Goal: Task Accomplishment & Management: Complete application form

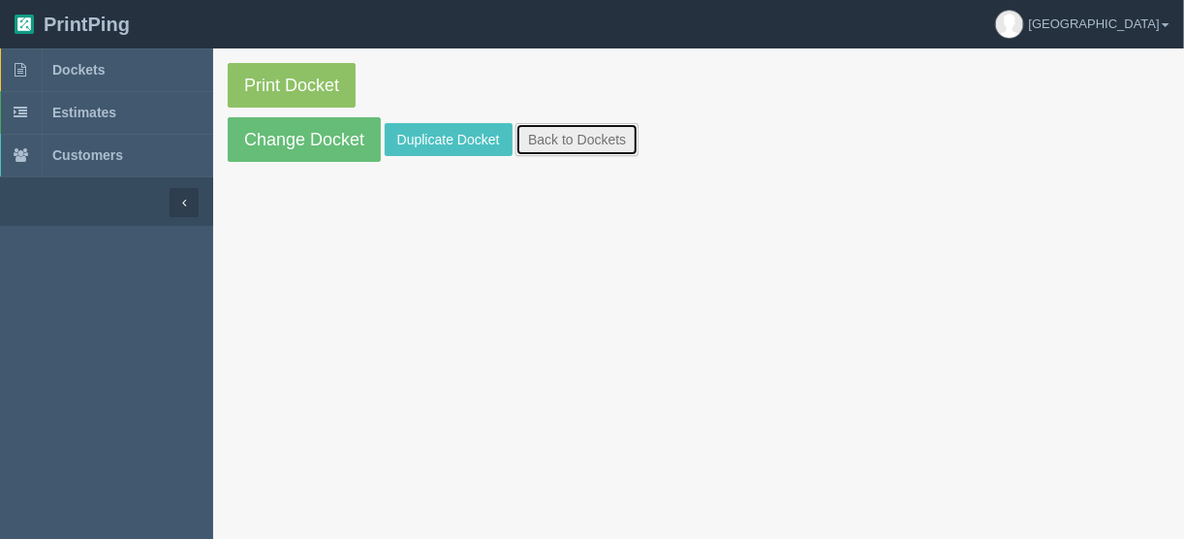
click at [573, 137] on link "Back to Dockets" at bounding box center [576, 139] width 123 height 33
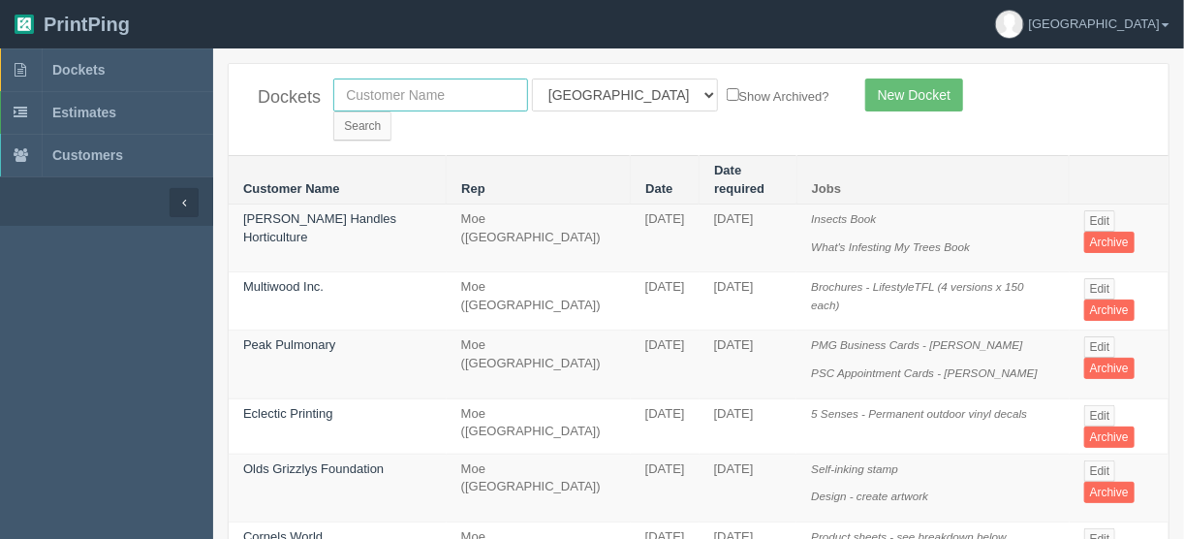
click at [416, 97] on input "text" at bounding box center [430, 94] width 195 height 33
type input "mad m"
click at [614, 98] on select "All Users Ali Ali Test 1 Aly Amy Ankit Arif Brandon Dan France Greg Jim Mark Ma…" at bounding box center [625, 94] width 186 height 33
select select
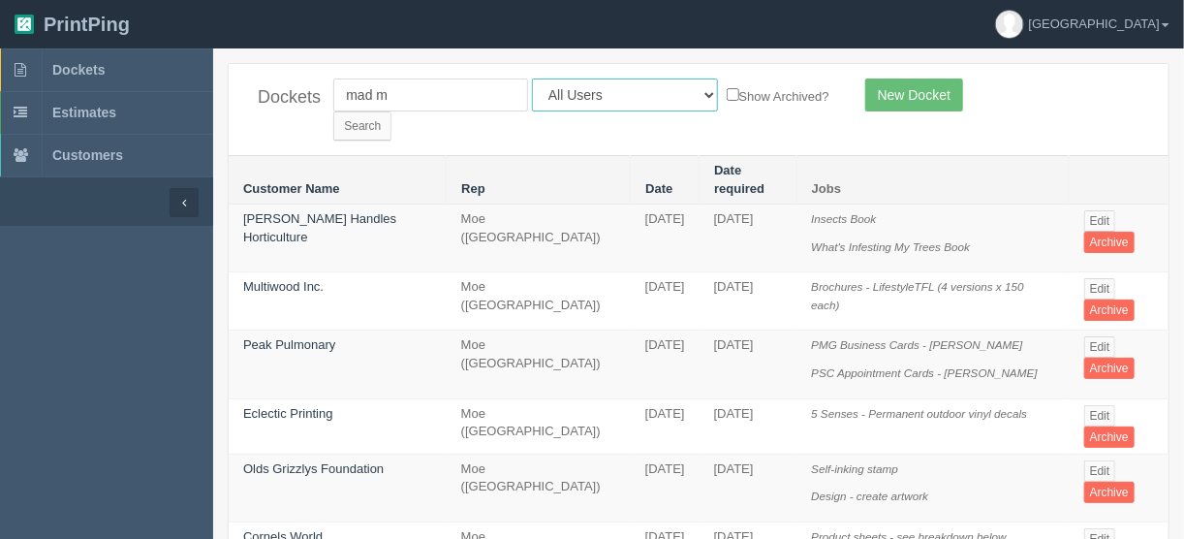
click at [532, 78] on select "All Users Ali Ali Test 1 Aly Amy Ankit Arif Brandon Dan France Greg Jim Mark Ma…" at bounding box center [625, 94] width 186 height 33
click at [391, 111] on input "Search" at bounding box center [362, 125] width 58 height 29
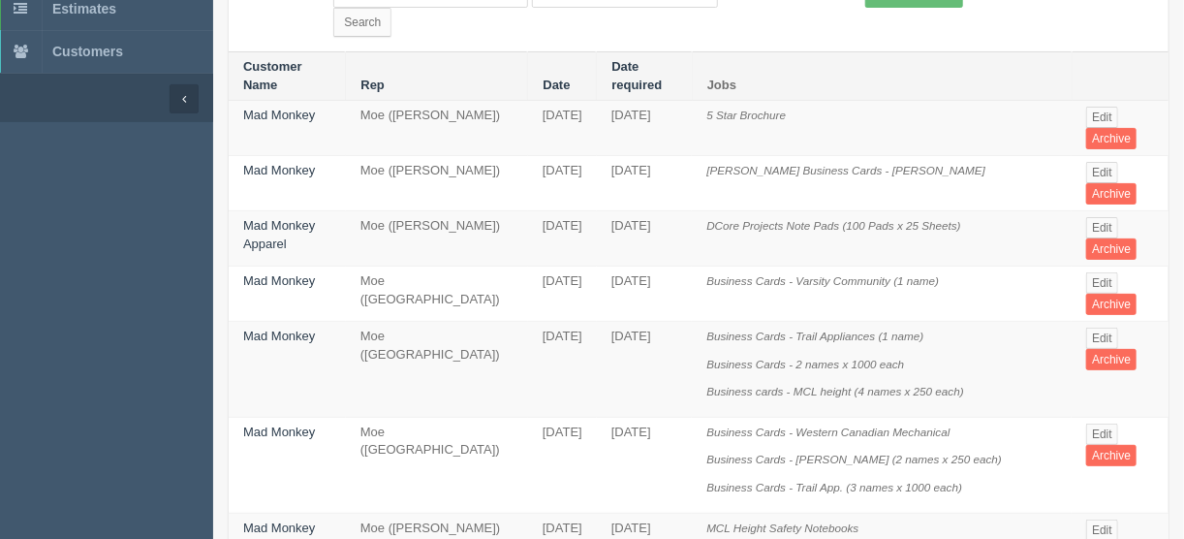
scroll to position [77, 0]
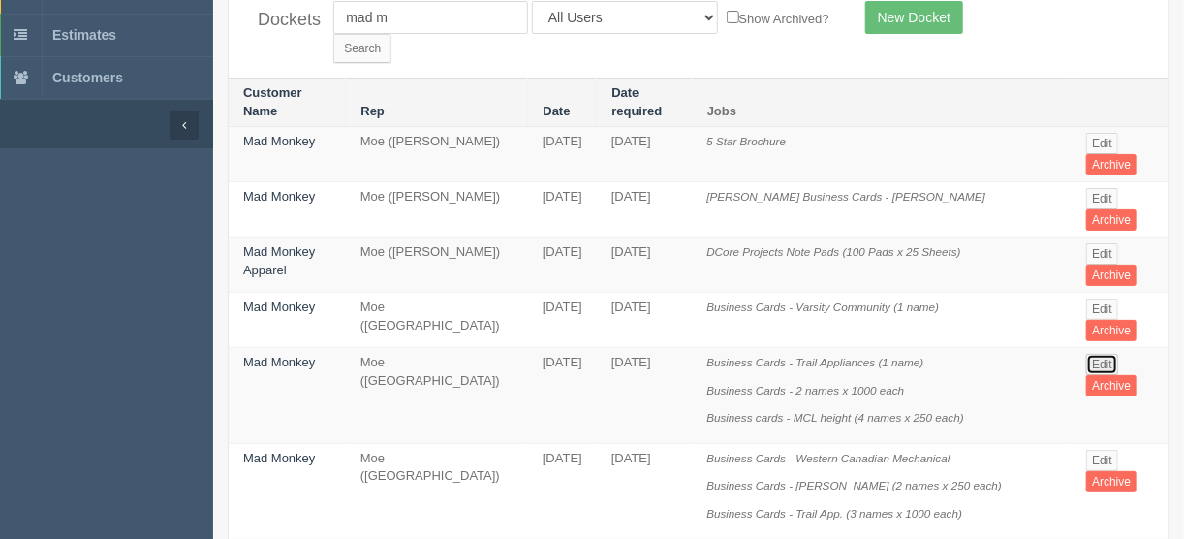
click at [1095, 354] on link "Edit" at bounding box center [1102, 364] width 32 height 21
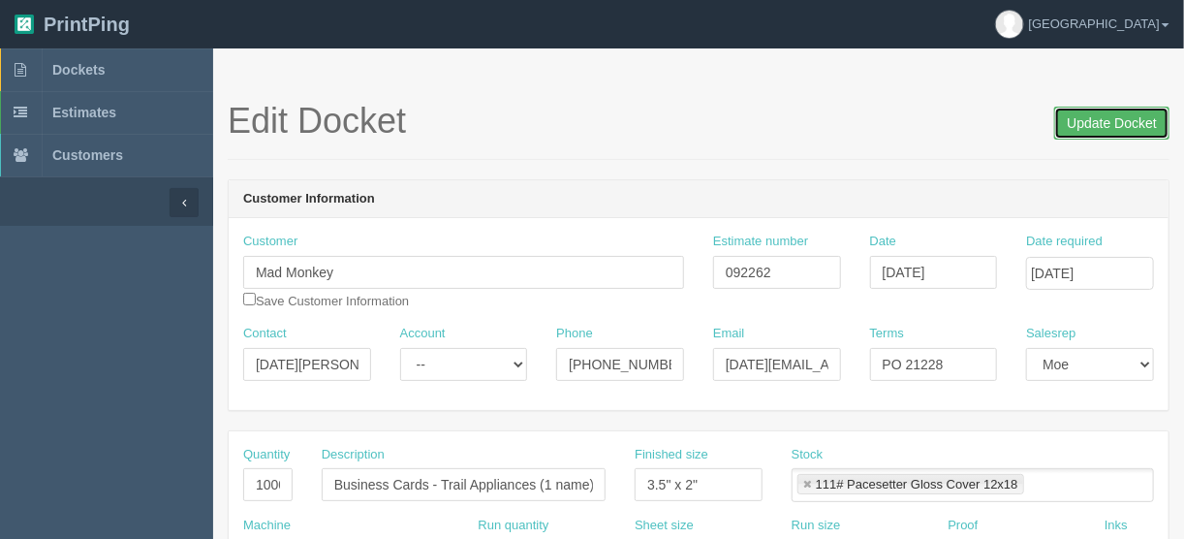
click at [1101, 116] on input "Update Docket" at bounding box center [1111, 123] width 115 height 33
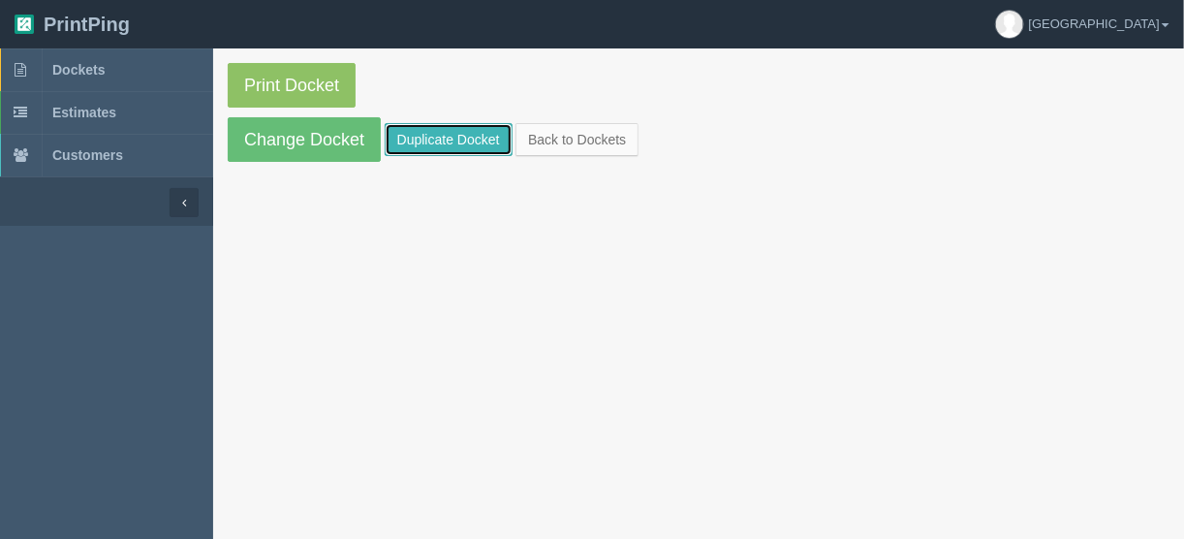
click at [443, 133] on link "Duplicate Docket" at bounding box center [449, 139] width 128 height 33
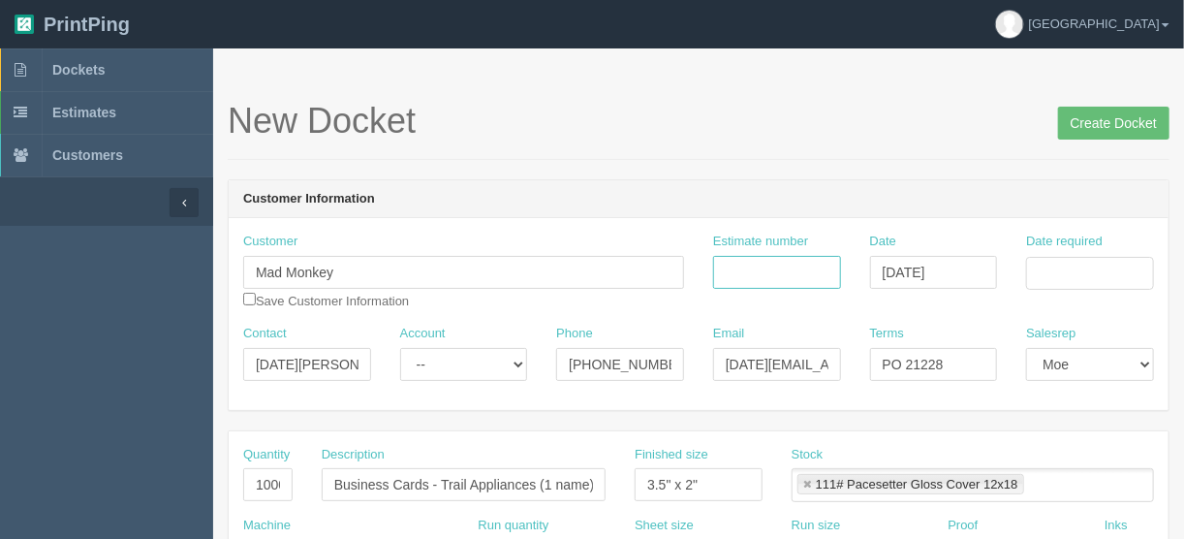
click at [754, 271] on input "Estimate number" at bounding box center [777, 272] width 128 height 33
type input "092449"
click at [1041, 267] on input "Date required" at bounding box center [1090, 273] width 128 height 33
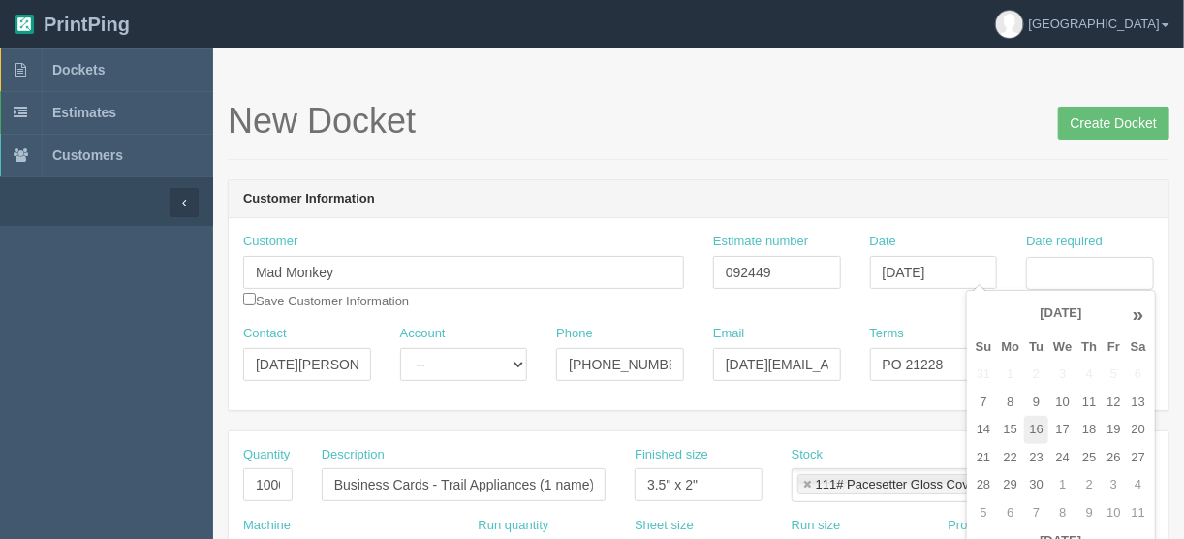
click at [1036, 426] on td "16" at bounding box center [1036, 430] width 24 height 28
type input "September 16, 2025"
click at [952, 359] on input "PO 21228" at bounding box center [934, 364] width 128 height 33
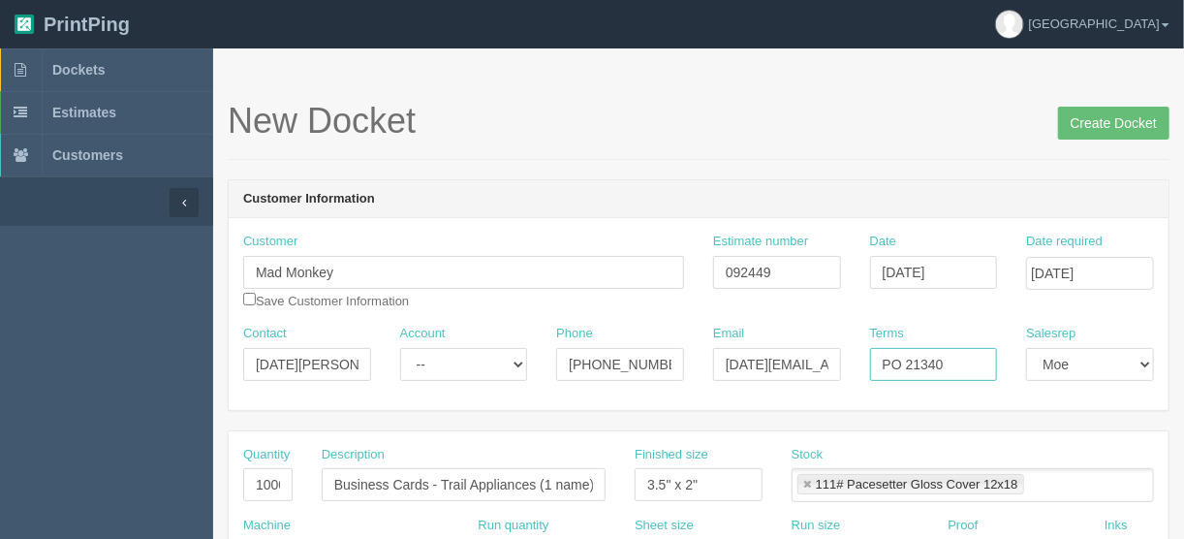
type input "PO 21340"
drag, startPoint x: 262, startPoint y: 477, endPoint x: 152, endPoint y: 499, distance: 111.5
type input "3000"
drag, startPoint x: 439, startPoint y: 476, endPoint x: 629, endPoint y: 482, distance: 190.0
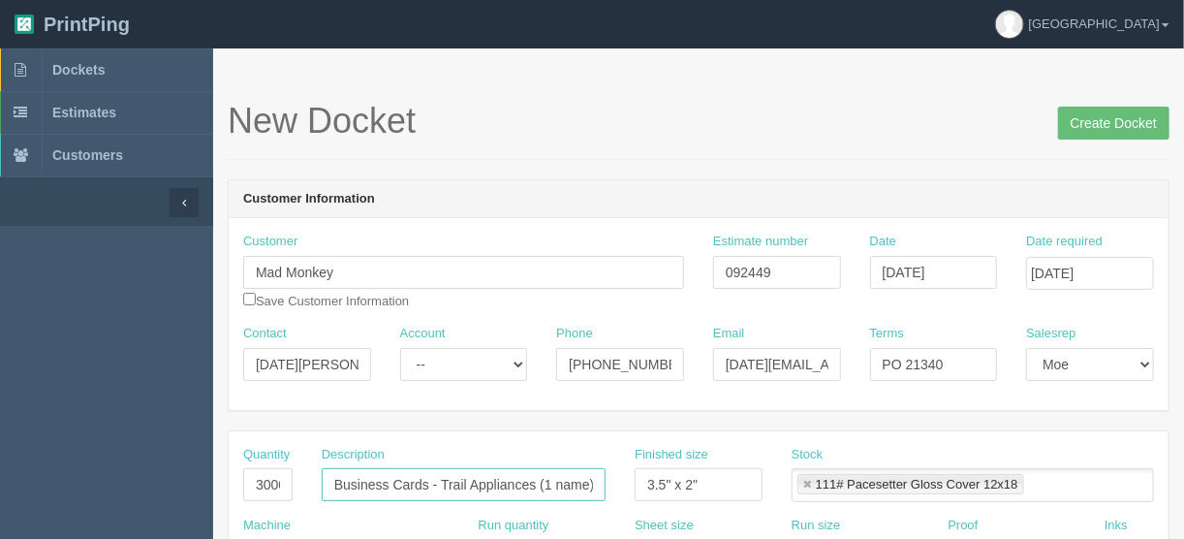
click at [642, 484] on div "Quantity 3000 Description Business Cards - Trail Appliances (1 name) Finished s…" at bounding box center [698, 481] width 939 height 71
click at [539, 483] on input "Business Cards - Trail Appliances (1 name)" at bounding box center [464, 484] width 284 height 33
click at [552, 479] on input "Business Cards - Trail Appliances (1 name)" at bounding box center [464, 484] width 284 height 33
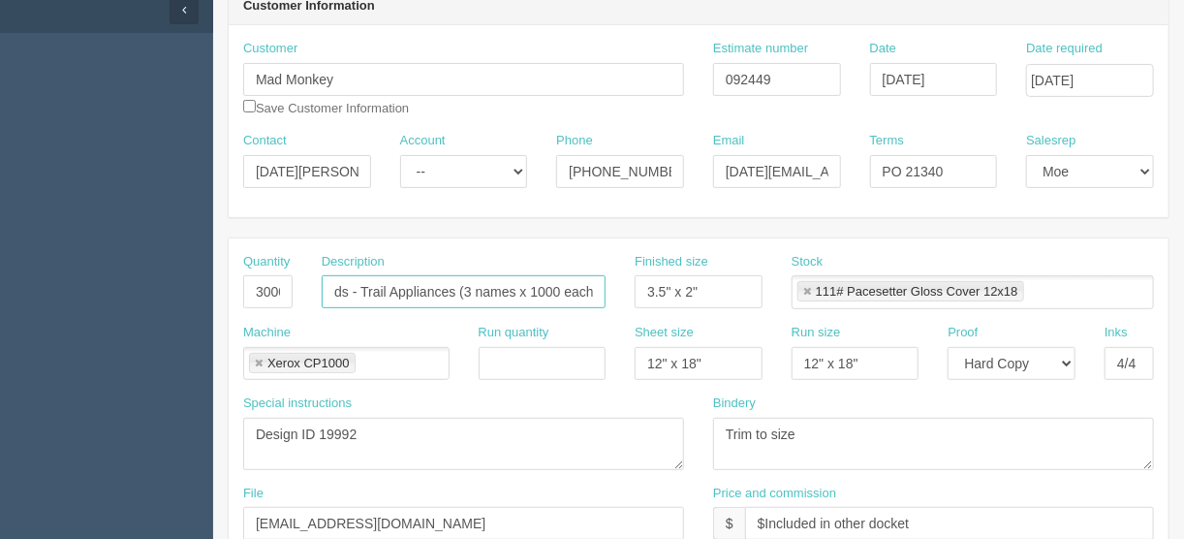
scroll to position [232, 0]
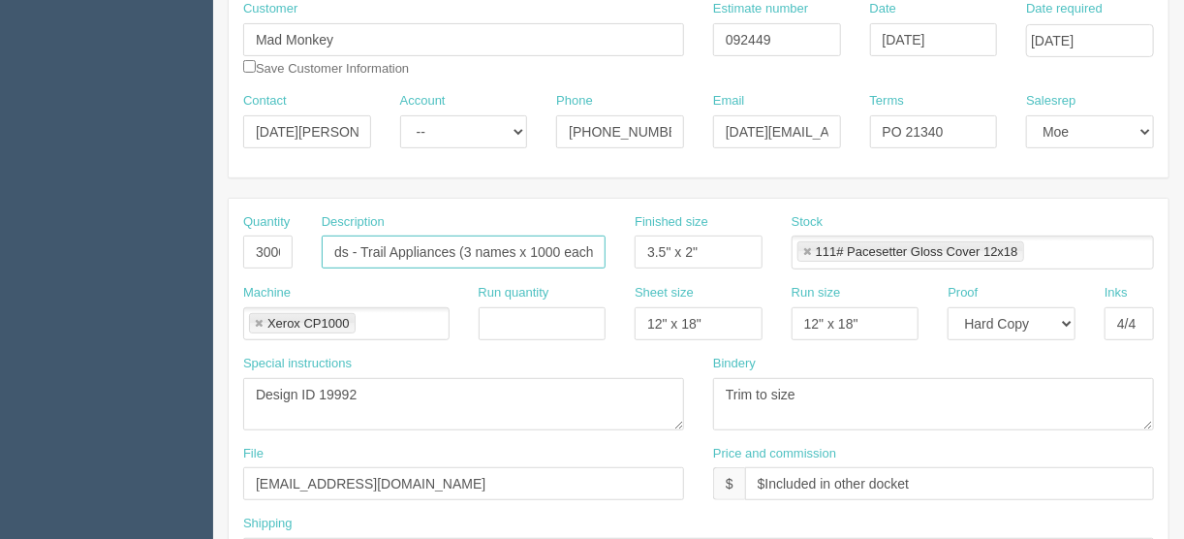
type input "Business Cards - Trail Appliances (3 names x 1000 each)"
drag, startPoint x: 357, startPoint y: 388, endPoint x: 377, endPoint y: 416, distance: 33.3
click at [356, 388] on textarea "Design ID 19992" at bounding box center [463, 404] width 441 height 52
type textarea "Design ID 19990"
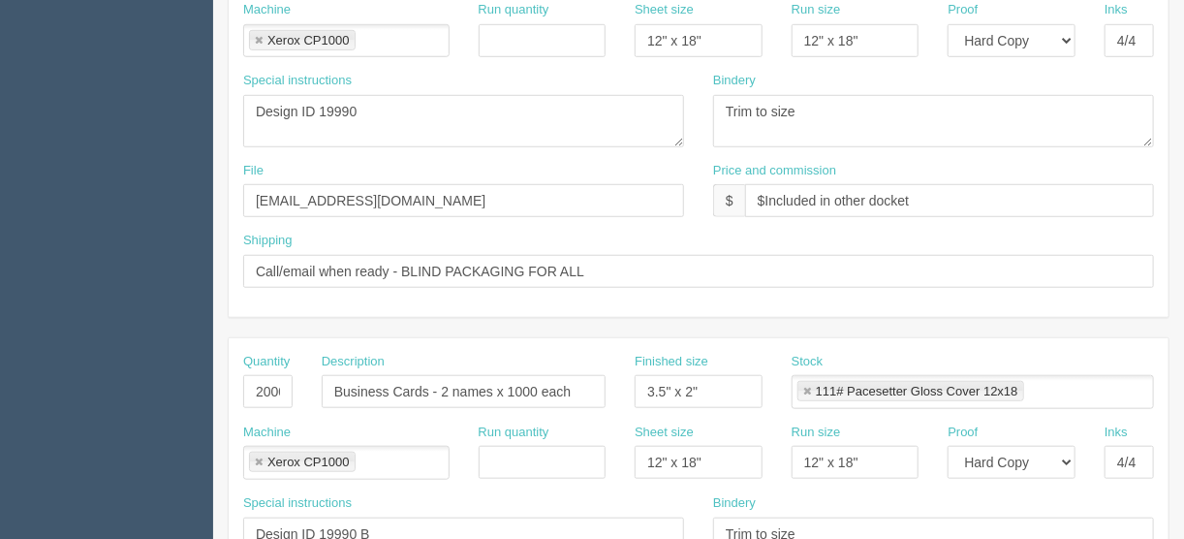
scroll to position [542, 0]
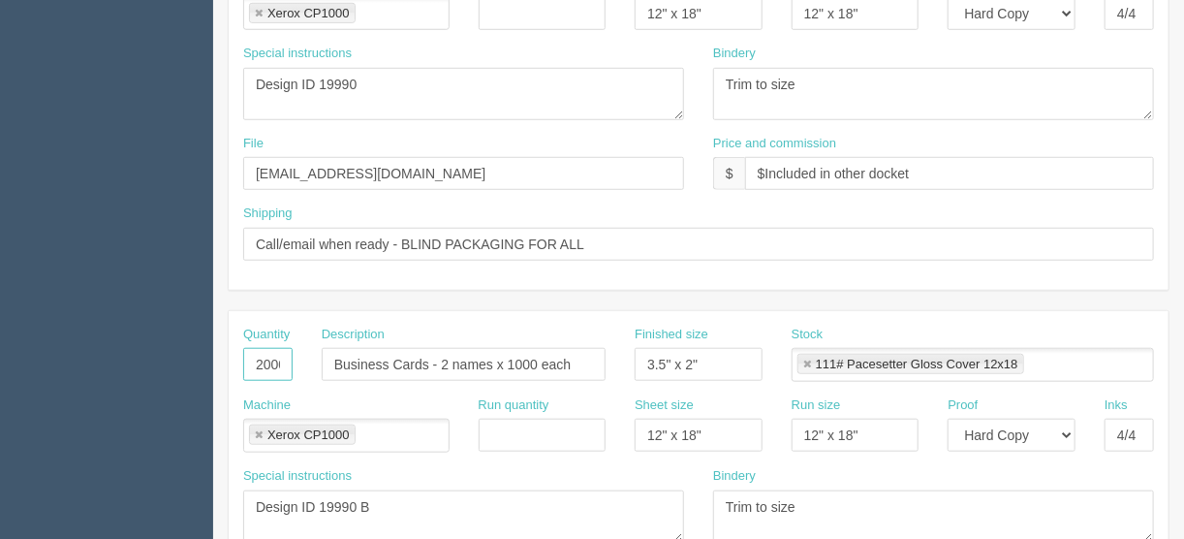
drag, startPoint x: 262, startPoint y: 357, endPoint x: 250, endPoint y: 360, distance: 12.0
click at [253, 360] on input "2000" at bounding box center [267, 364] width 49 height 33
type input "500"
drag, startPoint x: 572, startPoint y: 362, endPoint x: 442, endPoint y: 357, distance: 130.8
click at [442, 357] on input "Business Cards - 2 names x 1000 each" at bounding box center [464, 364] width 284 height 33
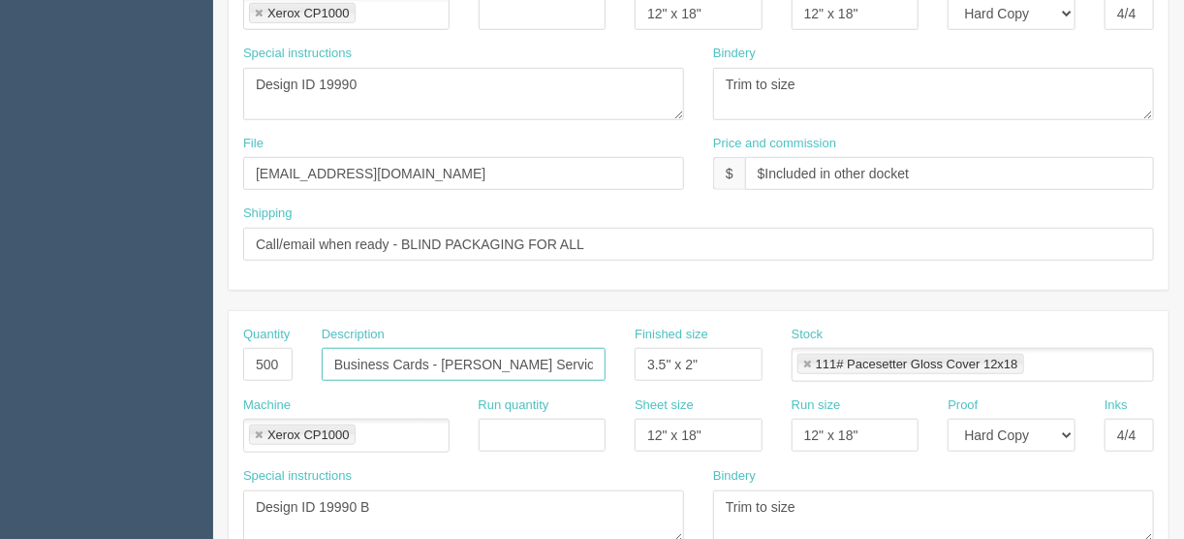
type input "Business Cards - [PERSON_NAME] Services (1 name)"
click at [806, 358] on link at bounding box center [807, 364] width 12 height 13
type input "Business Cards - [PERSON_NAME] Services (1 name)"
drag, startPoint x: 835, startPoint y: 508, endPoint x: 849, endPoint y: 506, distance: 14.8
click at [835, 511] on textarea "Trim to size" at bounding box center [933, 516] width 441 height 52
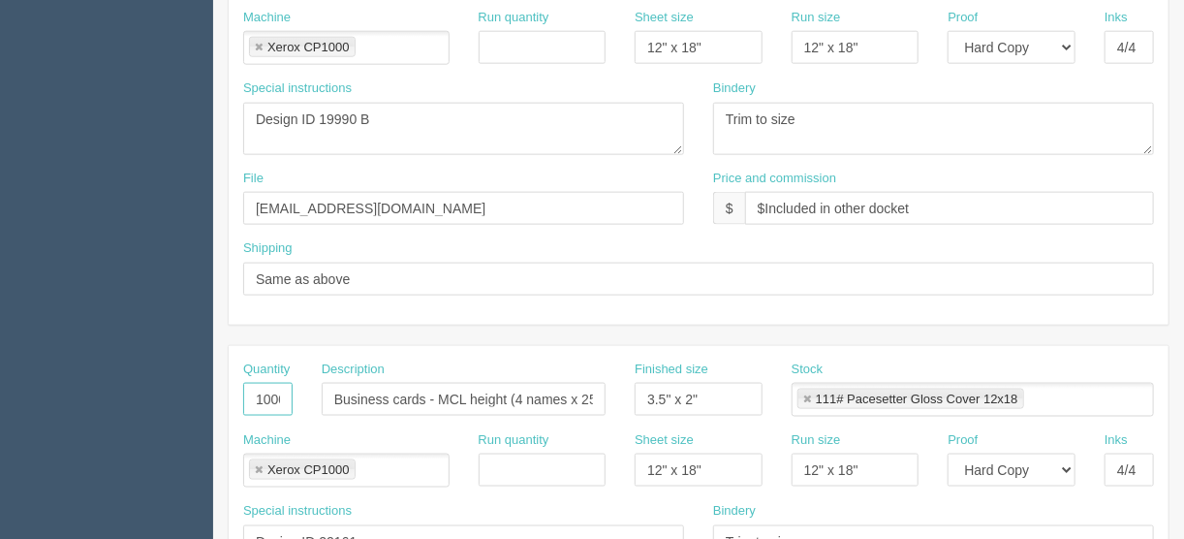
scroll to position [0, 5]
drag, startPoint x: 248, startPoint y: 394, endPoint x: 346, endPoint y: 386, distance: 98.1
click at [347, 388] on div "Quantity 1000 Description Business cards - MCL height (4 names x 250 each) Fini…" at bounding box center [698, 395] width 939 height 71
drag, startPoint x: 330, startPoint y: 393, endPoint x: 662, endPoint y: 400, distance: 332.3
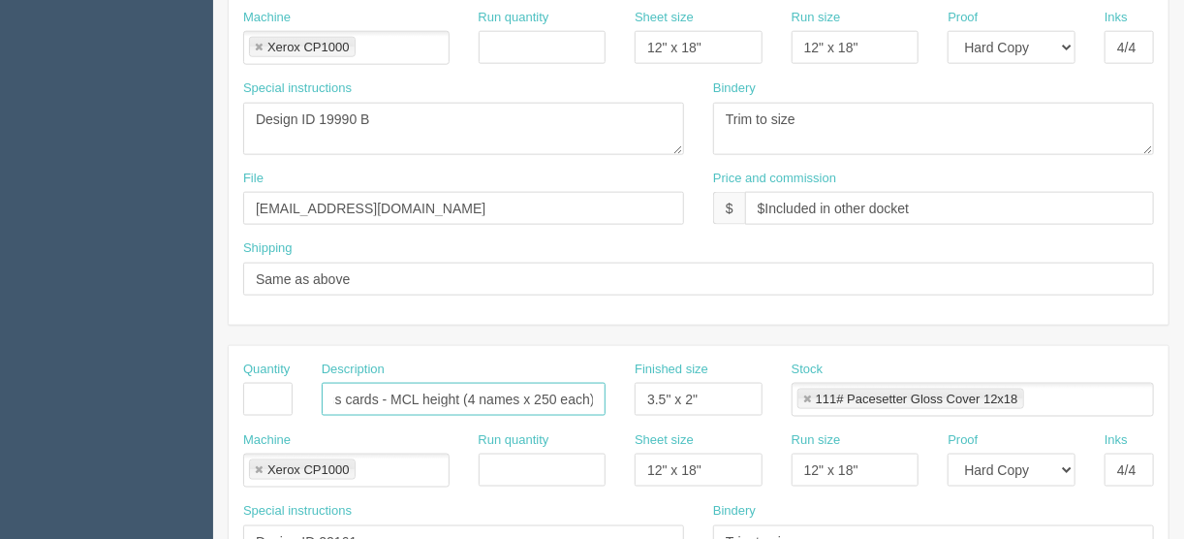
click at [662, 401] on div "Quantity Description Business cards - MCL height (4 names x 250 each) Finished …" at bounding box center [698, 395] width 939 height 71
drag, startPoint x: 711, startPoint y: 391, endPoint x: 535, endPoint y: 417, distance: 178.2
click at [535, 417] on div "Quantity Description Finished size 3.5" x 2" Stock 111# Pacesetter Gloss Cover …" at bounding box center [698, 395] width 939 height 71
click at [257, 464] on link at bounding box center [259, 470] width 12 height 13
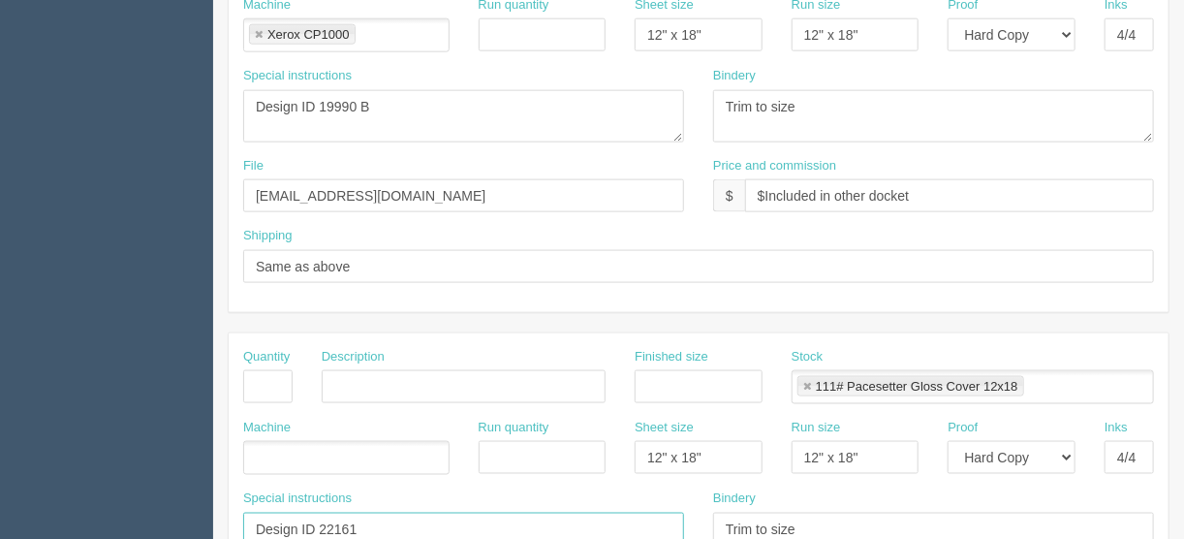
scroll to position [948, 0]
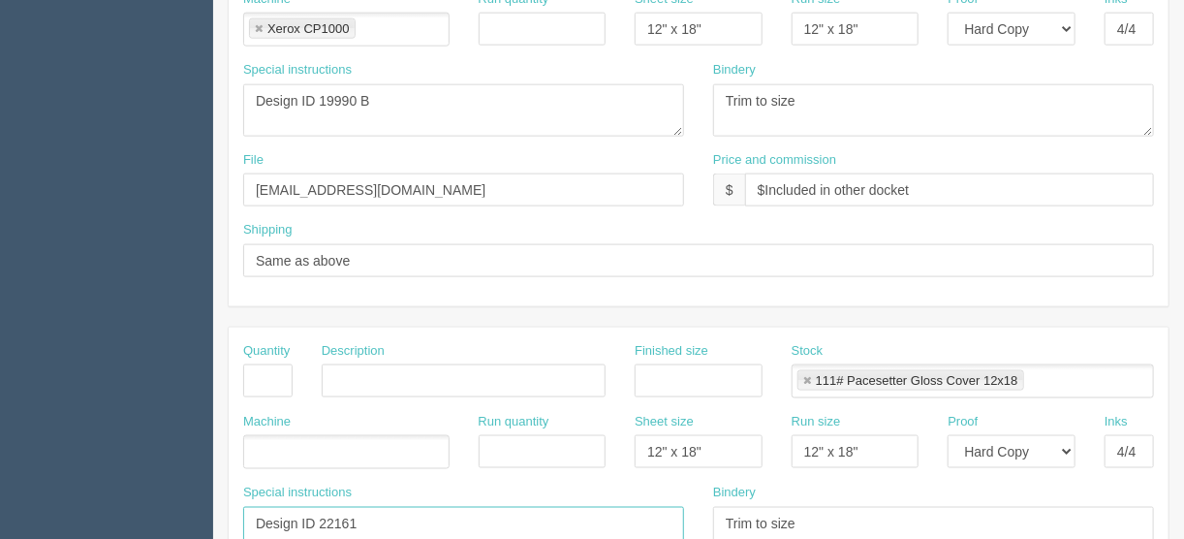
drag, startPoint x: 225, startPoint y: 527, endPoint x: 160, endPoint y: 519, distance: 65.4
type textarea "Design ID 22161"
click at [372, 89] on textarea "Design ID 19990 B" at bounding box center [463, 110] width 441 height 52
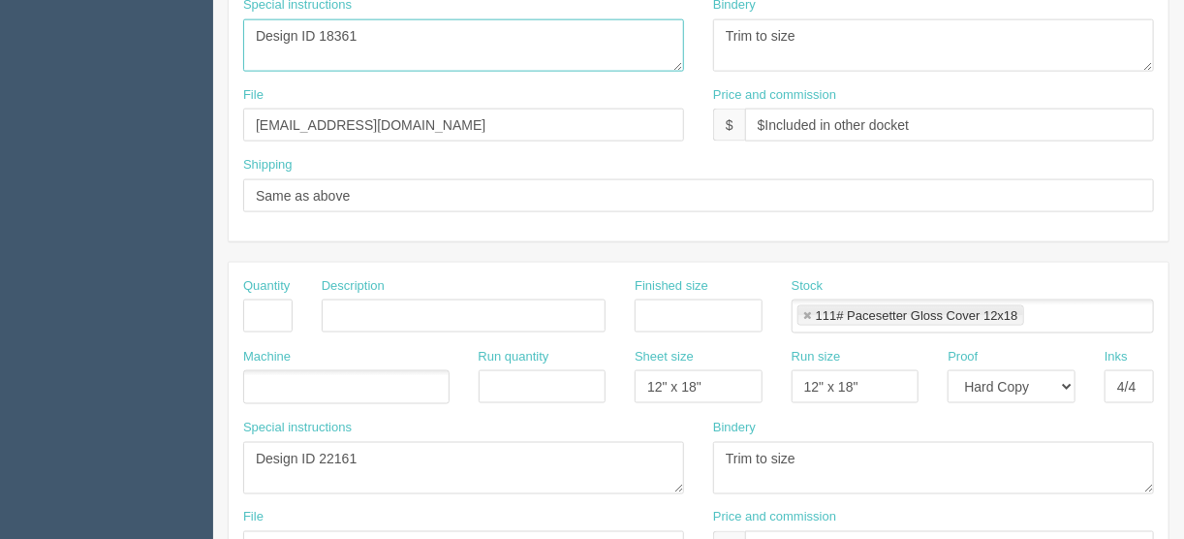
scroll to position [1103, 0]
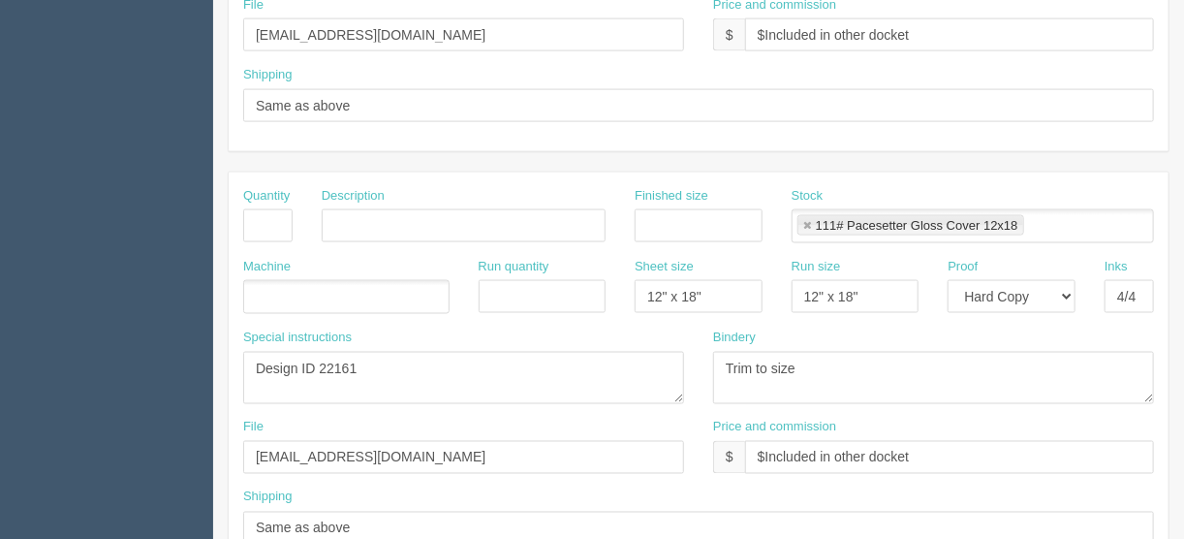
type textarea "Design ID 18361"
drag, startPoint x: 374, startPoint y: 359, endPoint x: 134, endPoint y: 397, distance: 243.2
drag, startPoint x: 370, startPoint y: 446, endPoint x: 38, endPoint y: 500, distance: 336.5
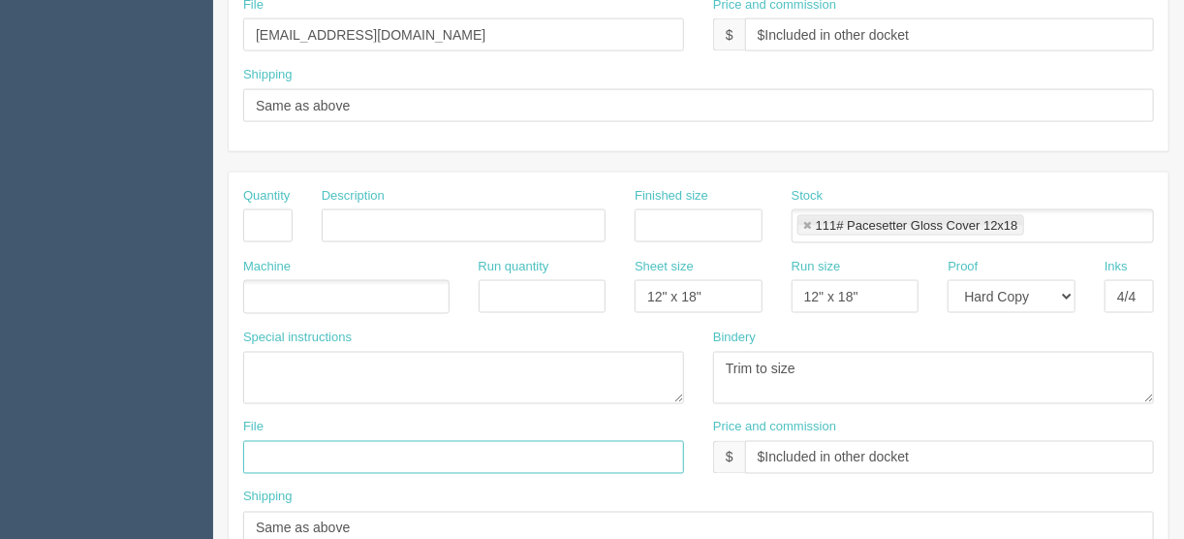
scroll to position [1181, 0]
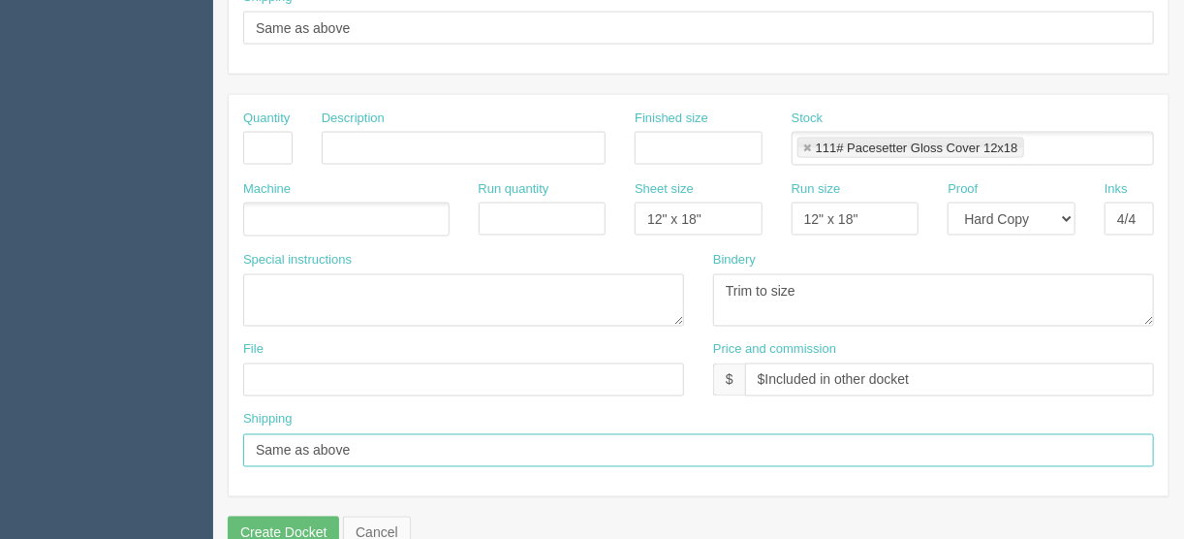
drag, startPoint x: 231, startPoint y: 444, endPoint x: 129, endPoint y: 439, distance: 101.8
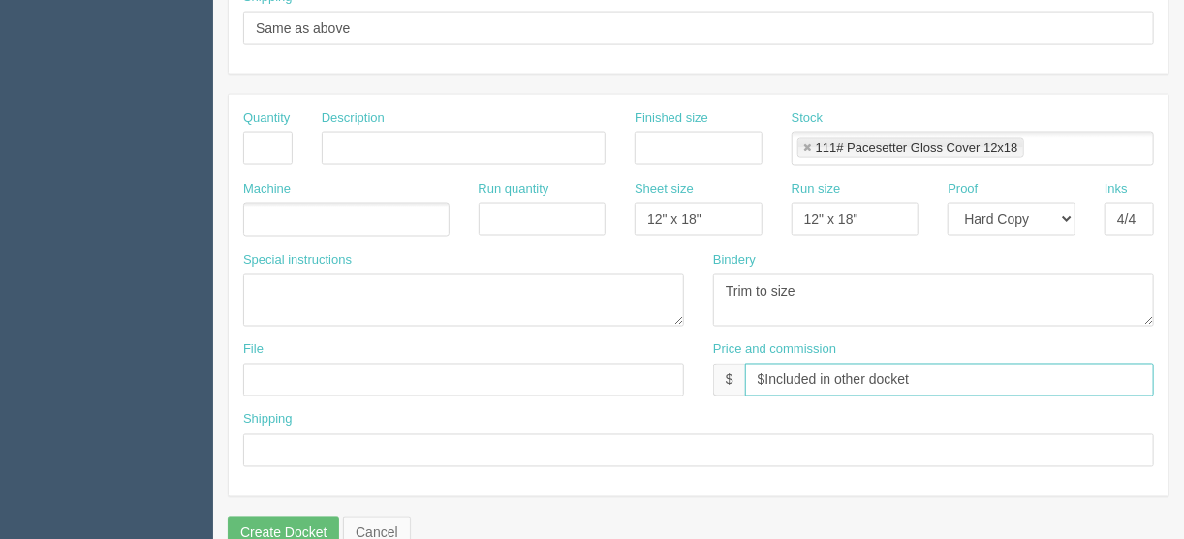
drag, startPoint x: 941, startPoint y: 366, endPoint x: 661, endPoint y: 361, distance: 280.9
click at [587, 379] on div "File Price and commission $ $Included in other docket" at bounding box center [698, 376] width 939 height 71
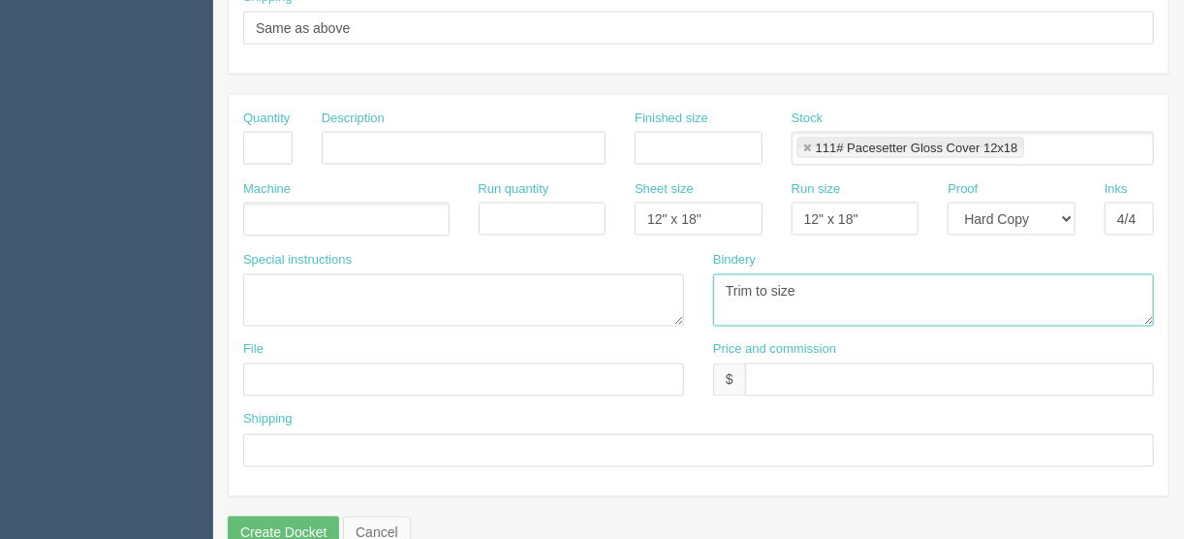
drag, startPoint x: 802, startPoint y: 289, endPoint x: 596, endPoint y: 275, distance: 206.7
click at [596, 275] on div "Special instructions Design ID 22161 Bindery Trim to size" at bounding box center [698, 296] width 939 height 90
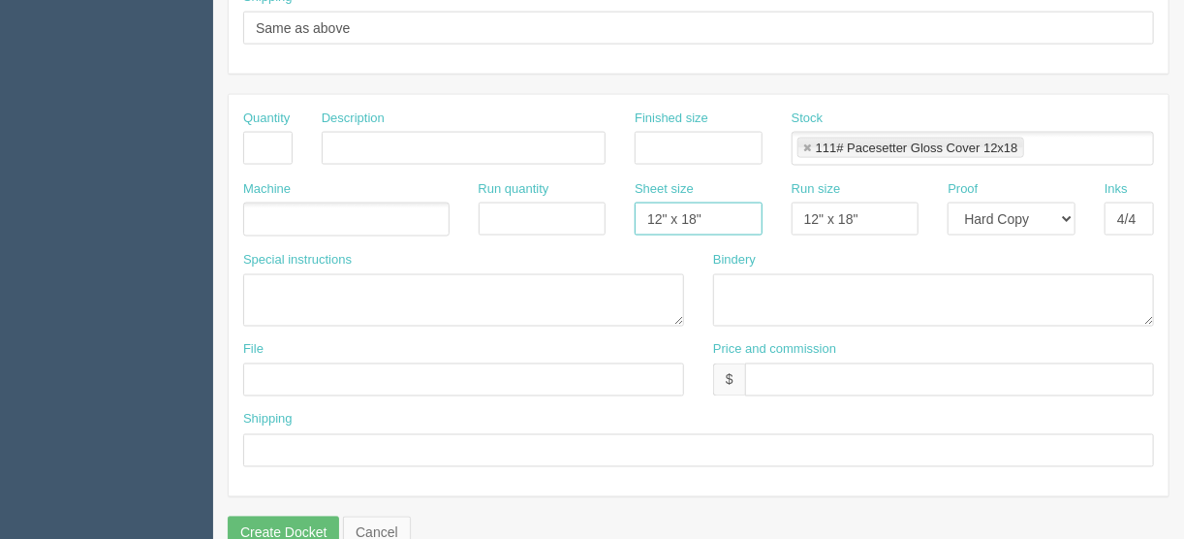
drag, startPoint x: 722, startPoint y: 211, endPoint x: 582, endPoint y: 204, distance: 139.6
click at [582, 204] on div "Machine Run quantity Sheet size 12" x 18" Run size 12" x 18" Proof -- Email Har…" at bounding box center [698, 215] width 939 height 71
drag, startPoint x: 868, startPoint y: 207, endPoint x: 726, endPoint y: 209, distance: 141.4
click at [726, 209] on div "Machine Run quantity Sheet size Run size 12" x 18" Proof -- Email Hard Copy Ink…" at bounding box center [698, 215] width 939 height 71
click at [1067, 211] on select "-- Email Hard Copy" at bounding box center [1011, 218] width 128 height 33
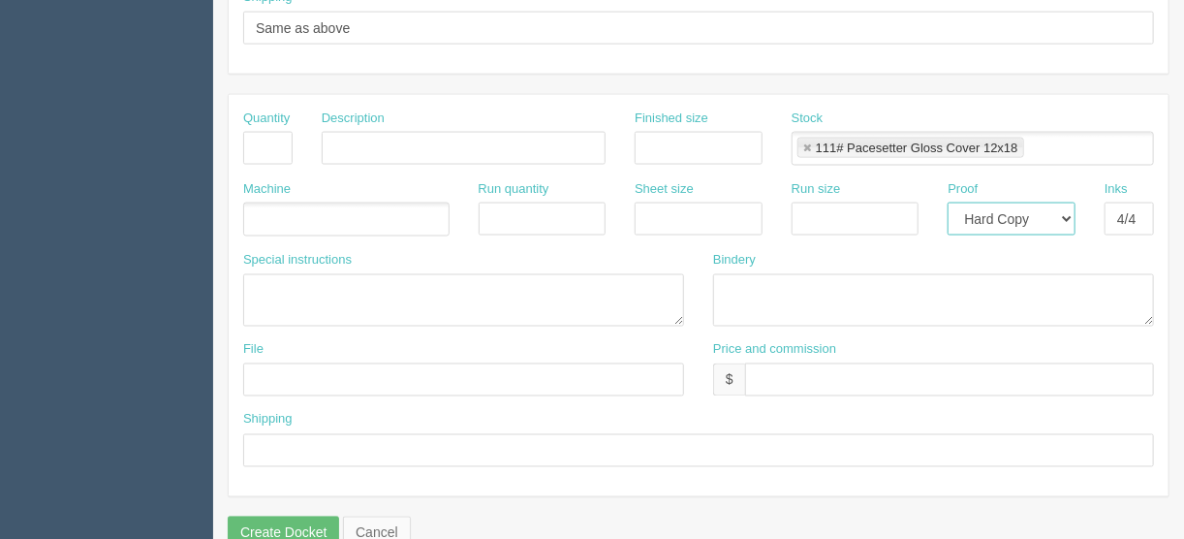
select select
click at [947, 202] on select "-- Email Hard Copy" at bounding box center [1011, 218] width 128 height 33
drag, startPoint x: 1112, startPoint y: 209, endPoint x: 1165, endPoint y: 184, distance: 58.9
click at [802, 142] on link at bounding box center [807, 148] width 12 height 13
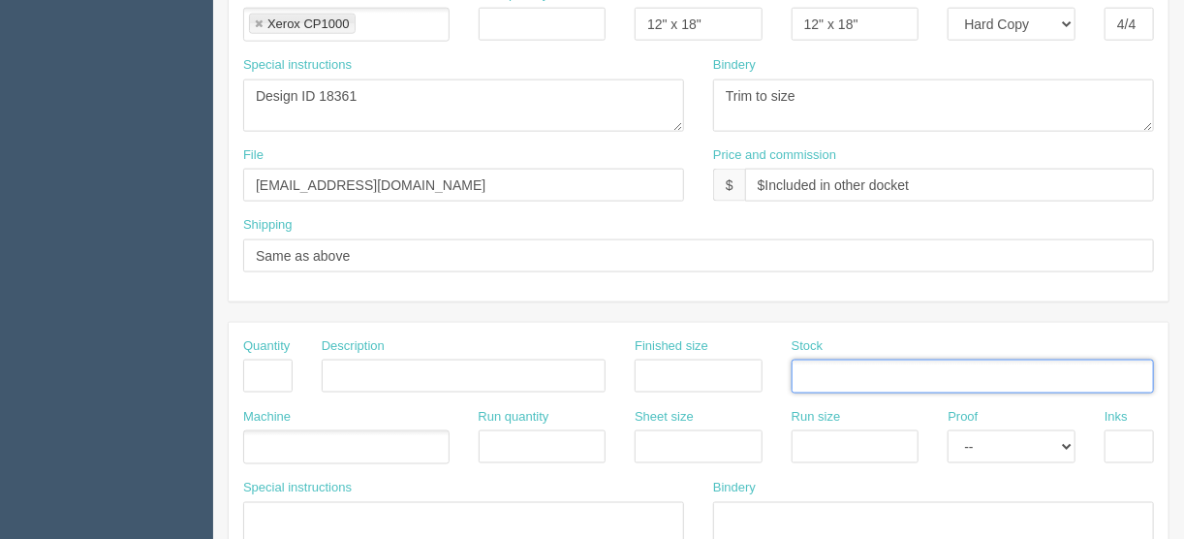
scroll to position [871, 0]
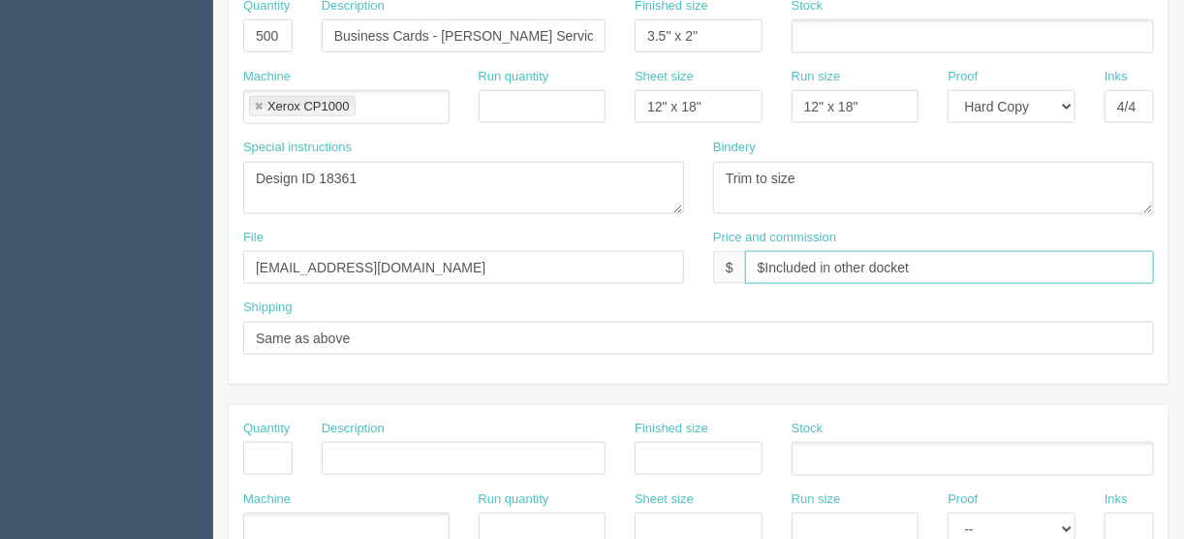
drag, startPoint x: 915, startPoint y: 254, endPoint x: 819, endPoint y: 261, distance: 96.1
click at [819, 261] on input "$Included in other docket" at bounding box center [949, 267] width 409 height 33
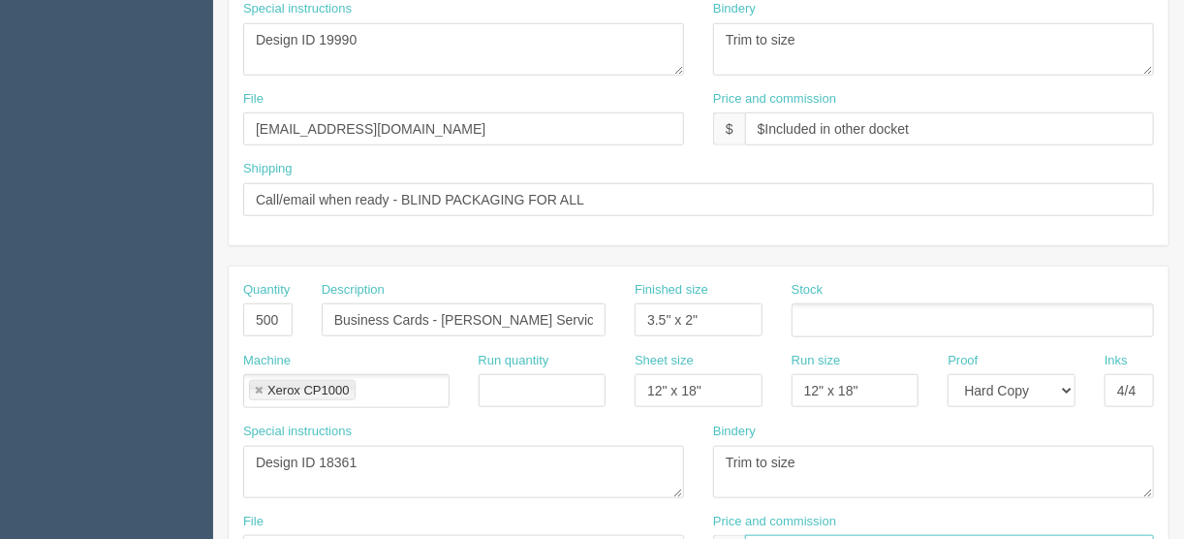
scroll to position [561, 0]
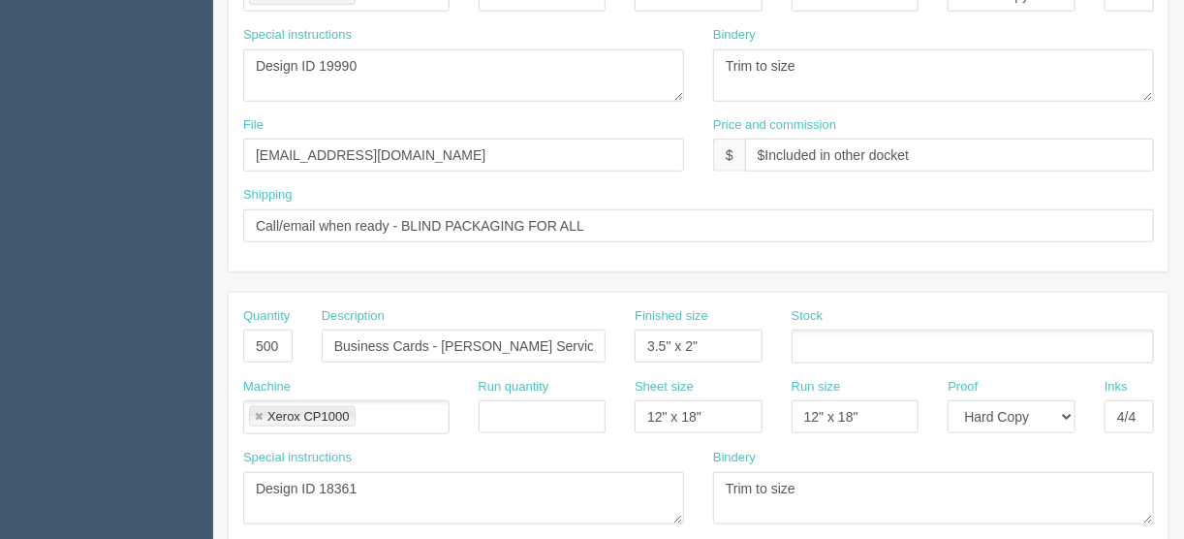
type input "$Included above"
drag, startPoint x: 929, startPoint y: 145, endPoint x: 762, endPoint y: 145, distance: 166.6
click at [762, 145] on input "$Included in other docket" at bounding box center [949, 155] width 409 height 33
type input "$262.06 | AR $"
click at [837, 340] on ul at bounding box center [972, 346] width 362 height 34
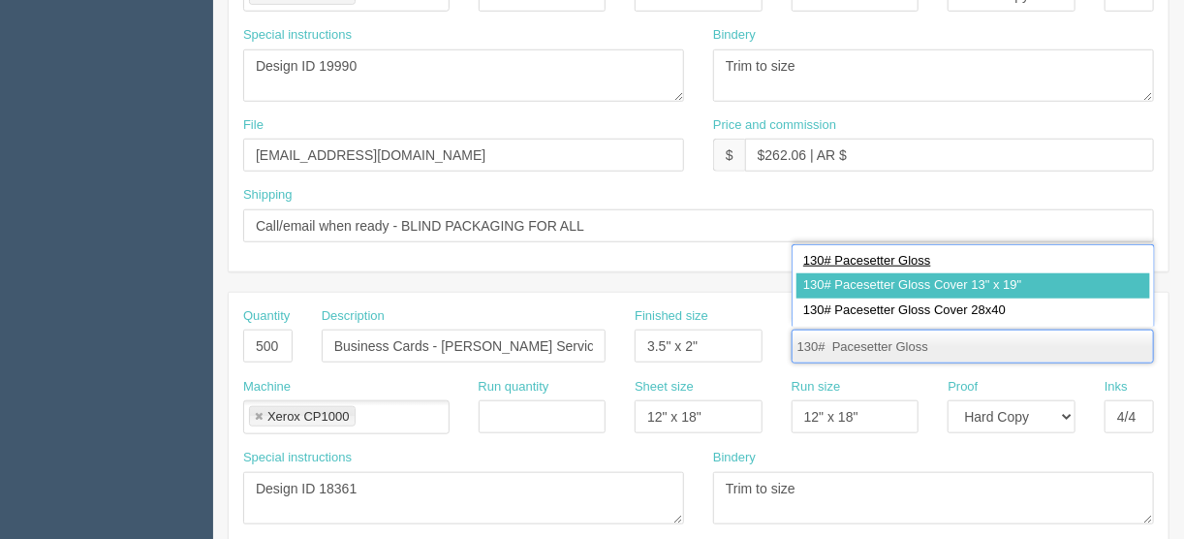
type input "130# Pacesetter Gloss"
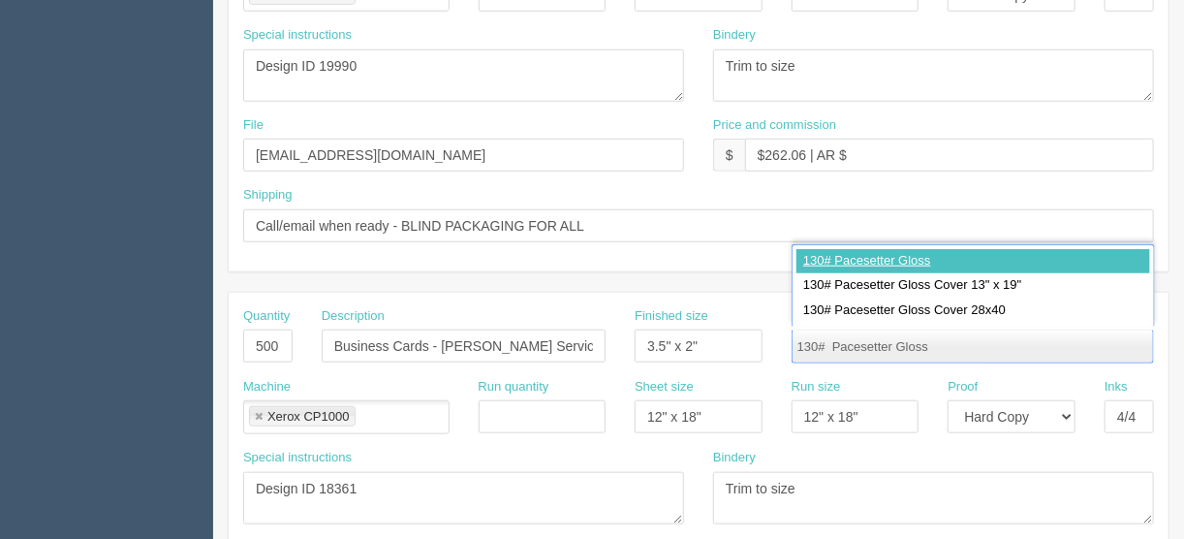
type input "130# Pacesetter Gloss"
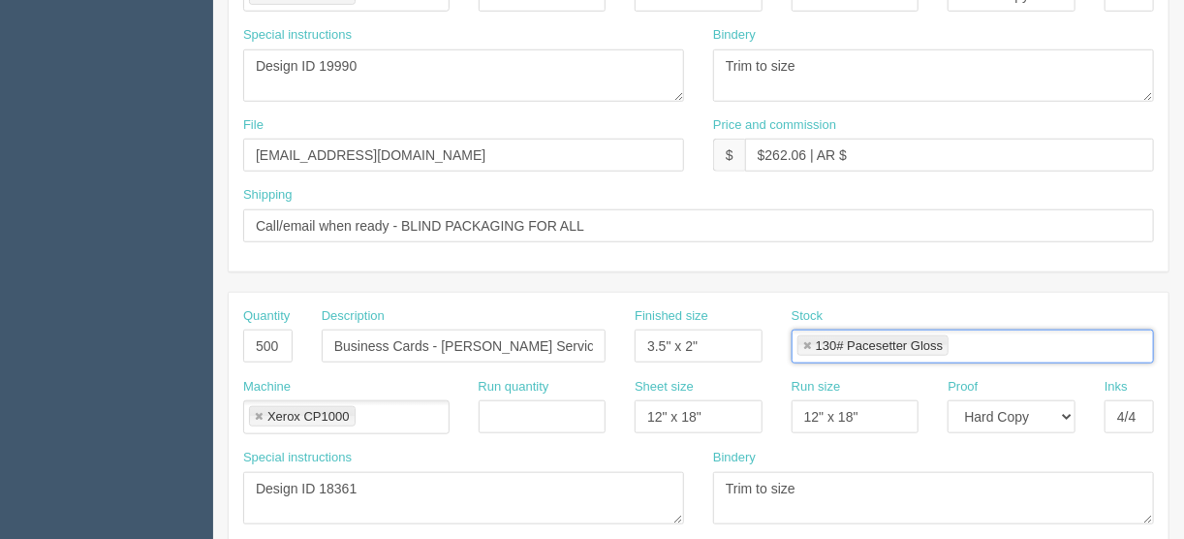
click at [804, 340] on link at bounding box center [807, 346] width 12 height 13
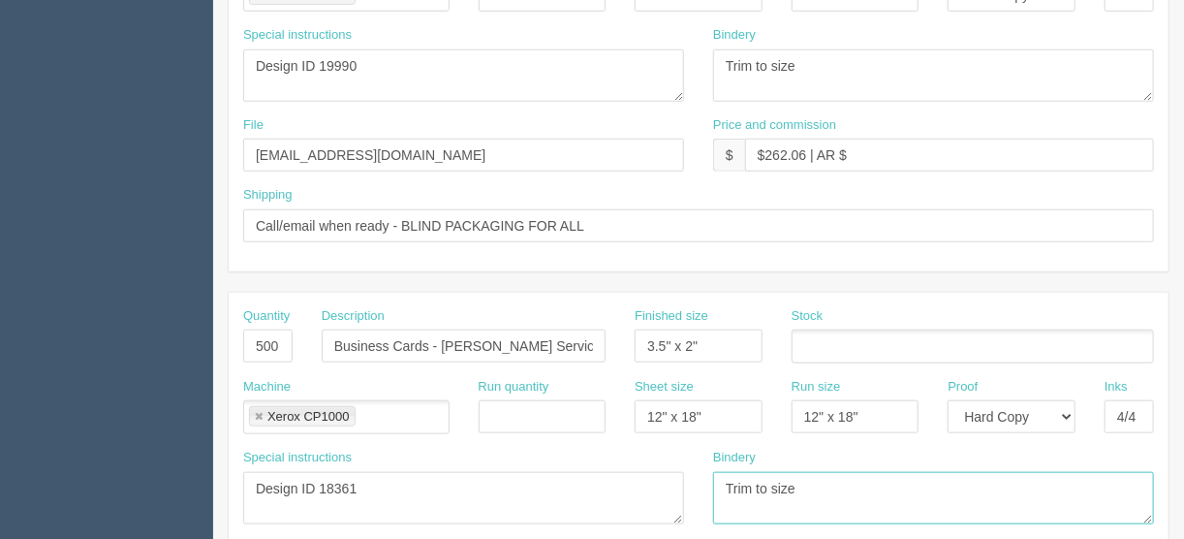
drag, startPoint x: 804, startPoint y: 490, endPoint x: 824, endPoint y: 405, distance: 87.6
click at [804, 482] on textarea "Trim to size" at bounding box center [933, 498] width 441 height 52
click at [800, 339] on input "text" at bounding box center [801, 347] width 19 height 28
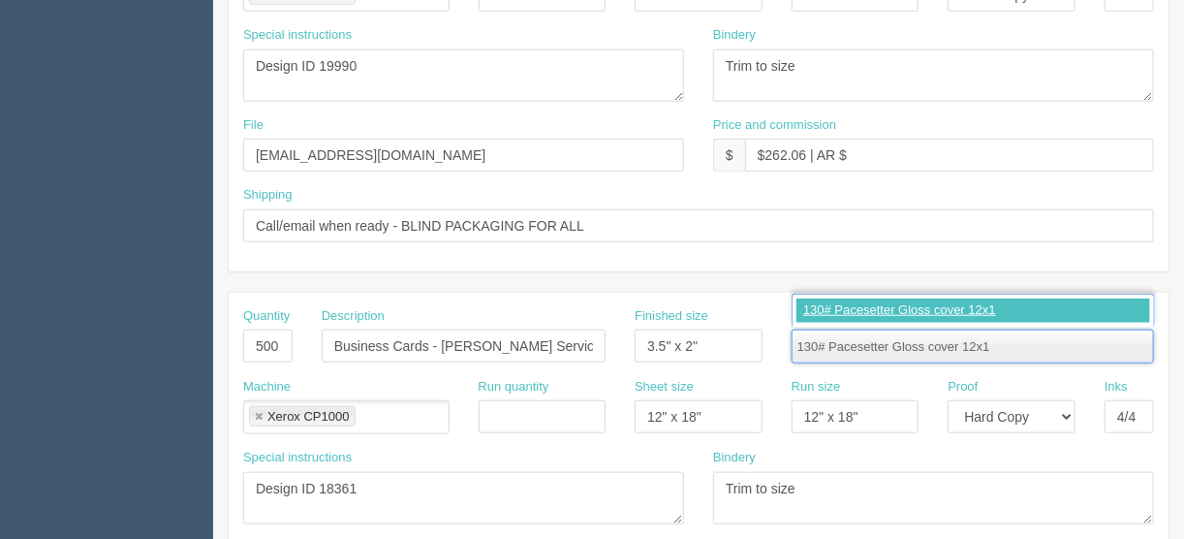
type input "130# Pacesetter Gloss cover 12x18"
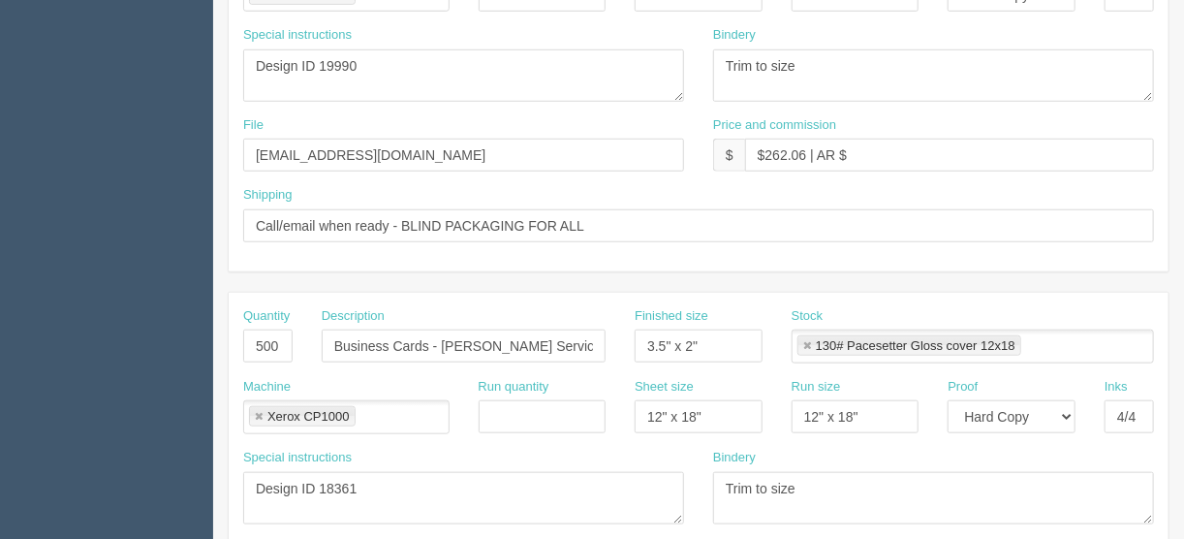
click at [803, 342] on link at bounding box center [807, 346] width 12 height 13
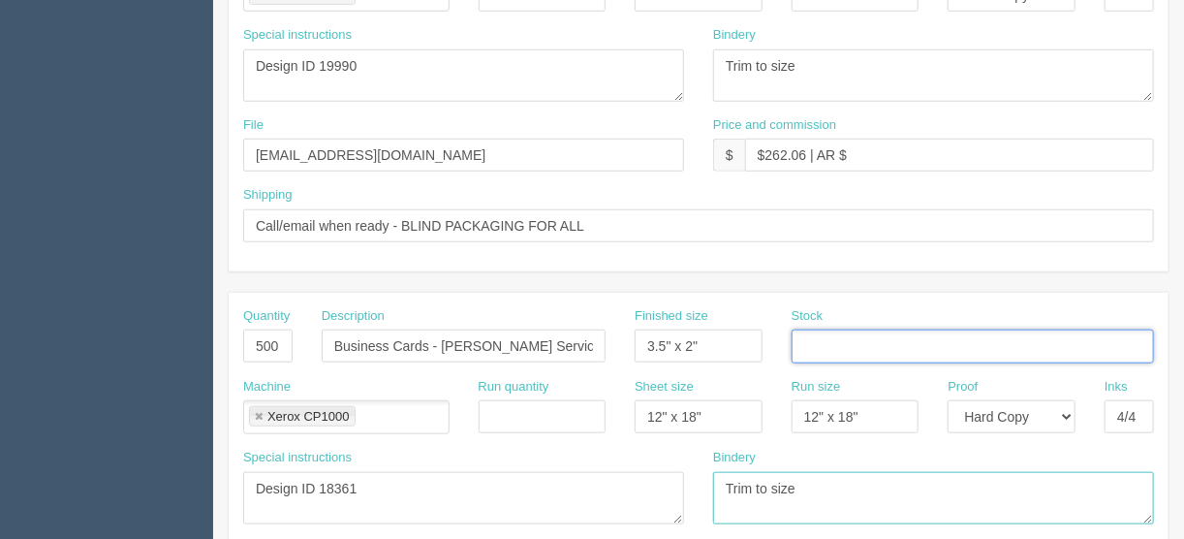
click at [898, 499] on textarea "Trim to size" at bounding box center [933, 498] width 441 height 52
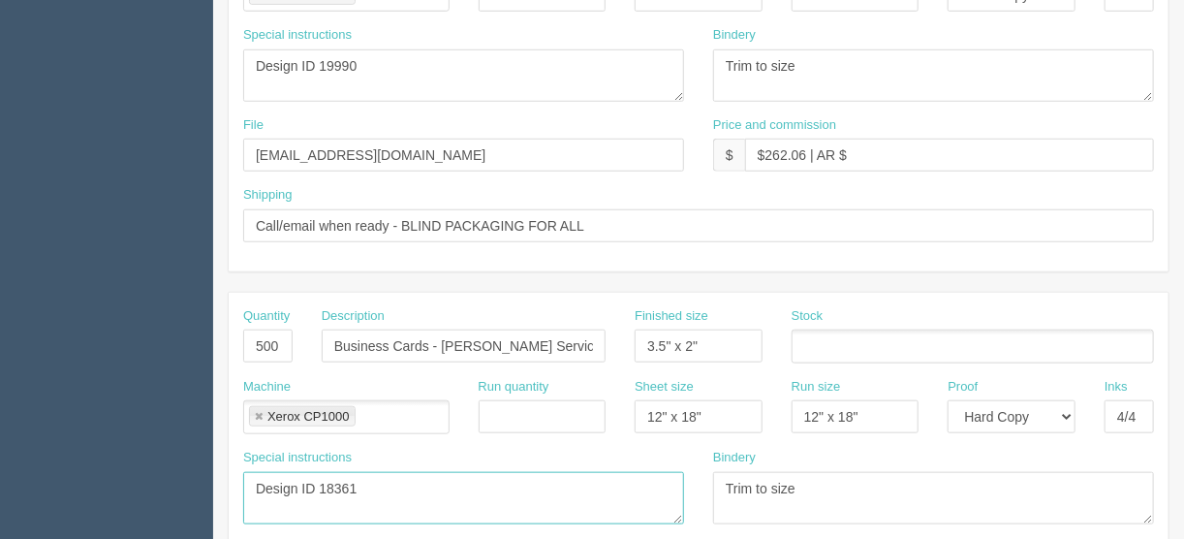
drag, startPoint x: 472, startPoint y: 477, endPoint x: 490, endPoint y: 471, distance: 19.6
click at [471, 477] on textarea "Design ID 19990 B" at bounding box center [463, 498] width 441 height 52
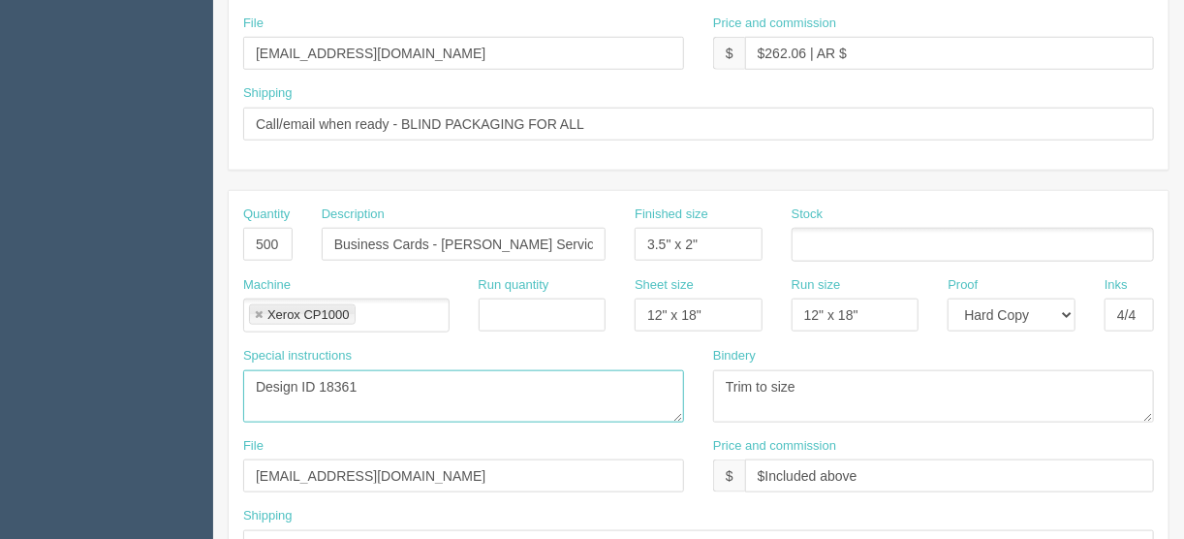
scroll to position [638, 0]
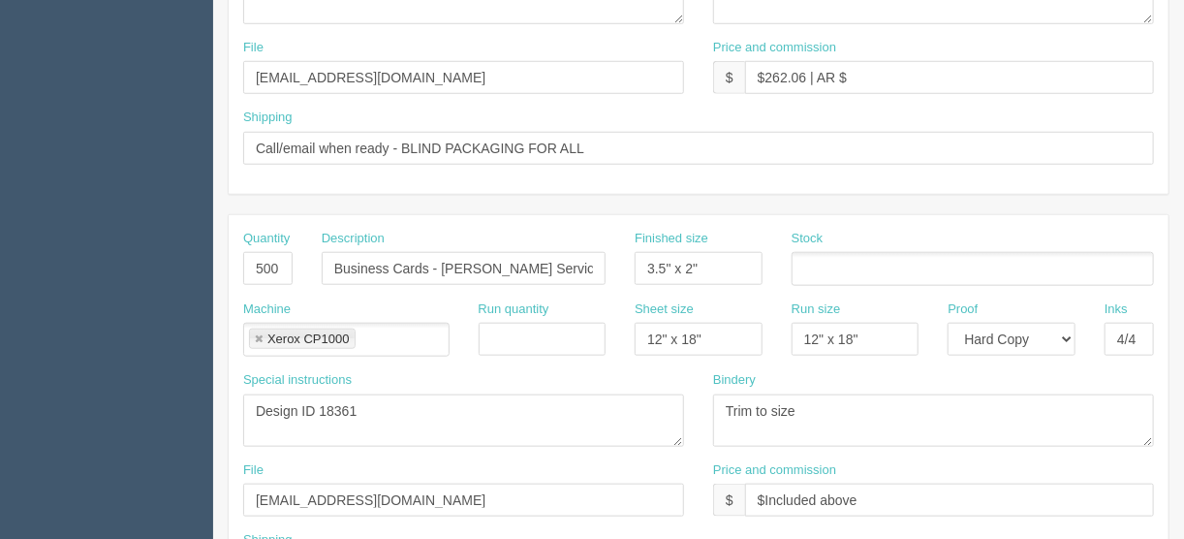
click at [796, 262] on input "text" at bounding box center [801, 270] width 19 height 28
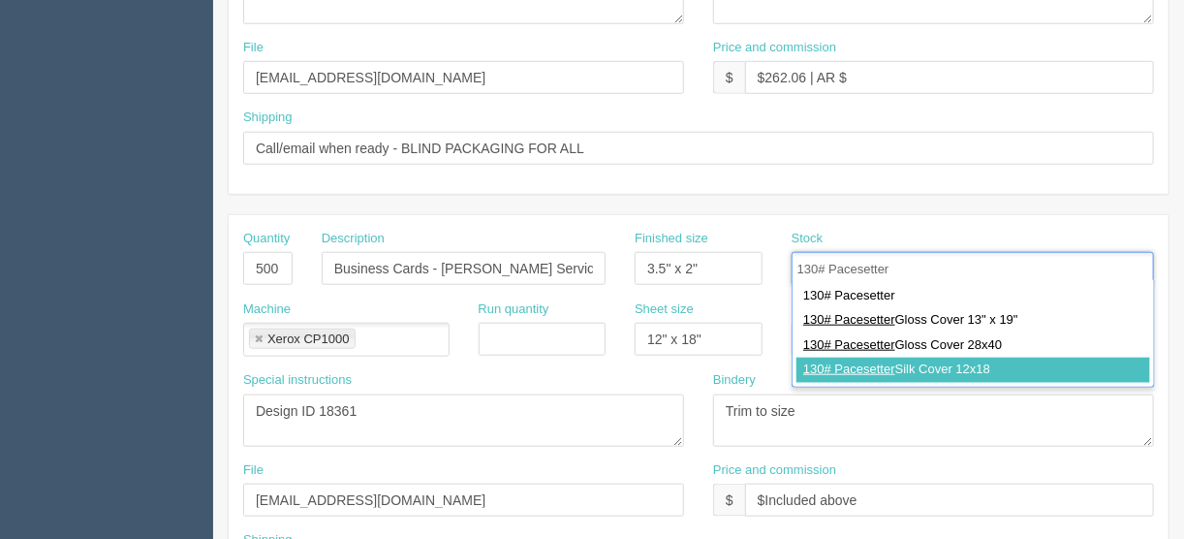
type input "130# Pacesetter"
type input "130# Pacesetter Silk Cover 12x18"
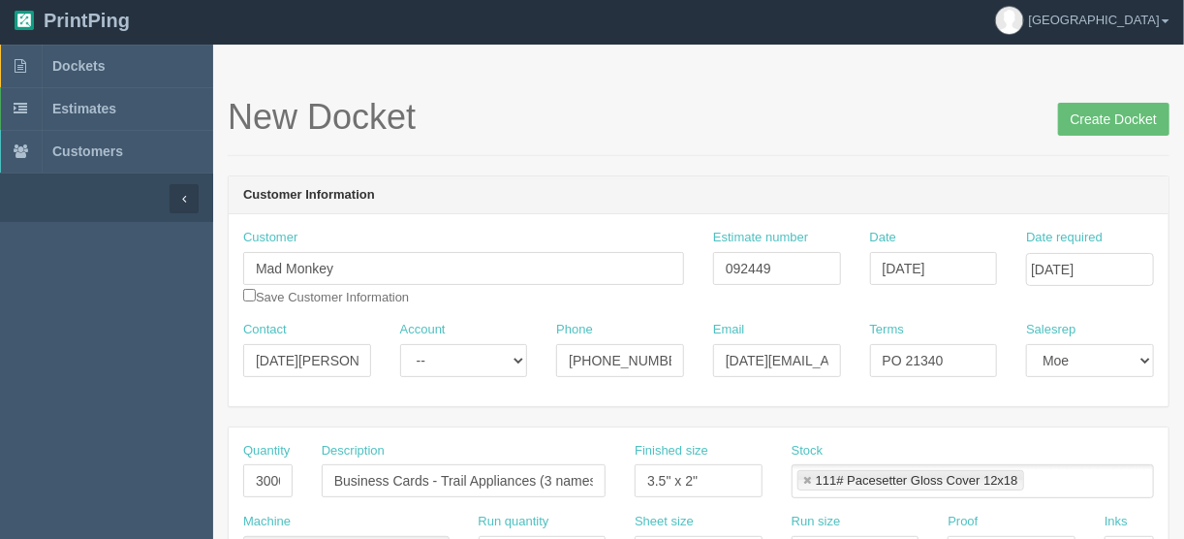
scroll to position [0, 0]
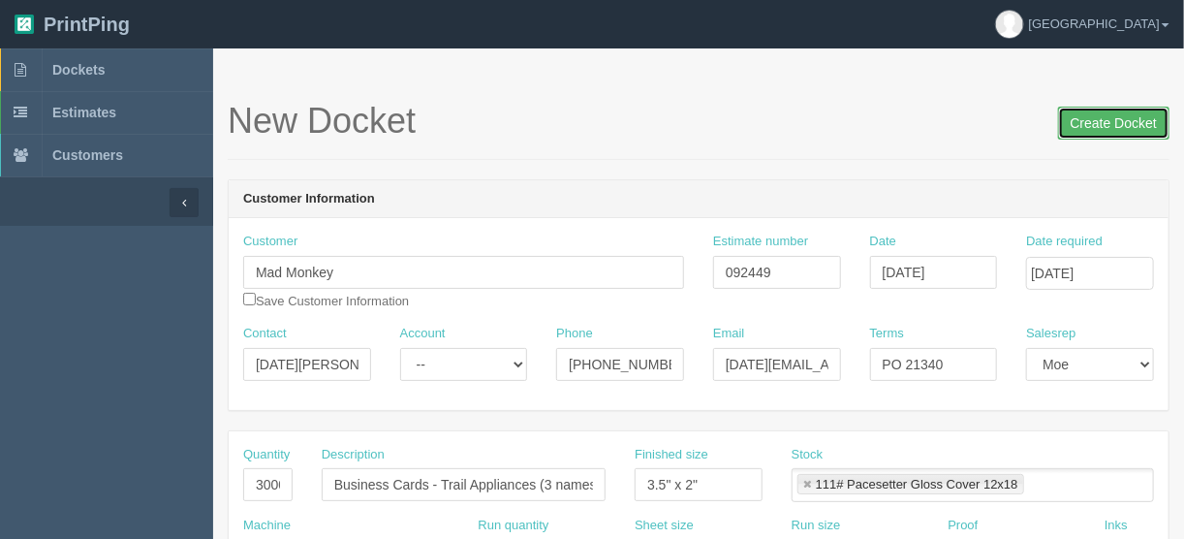
click at [1096, 127] on input "Create Docket" at bounding box center [1113, 123] width 111 height 33
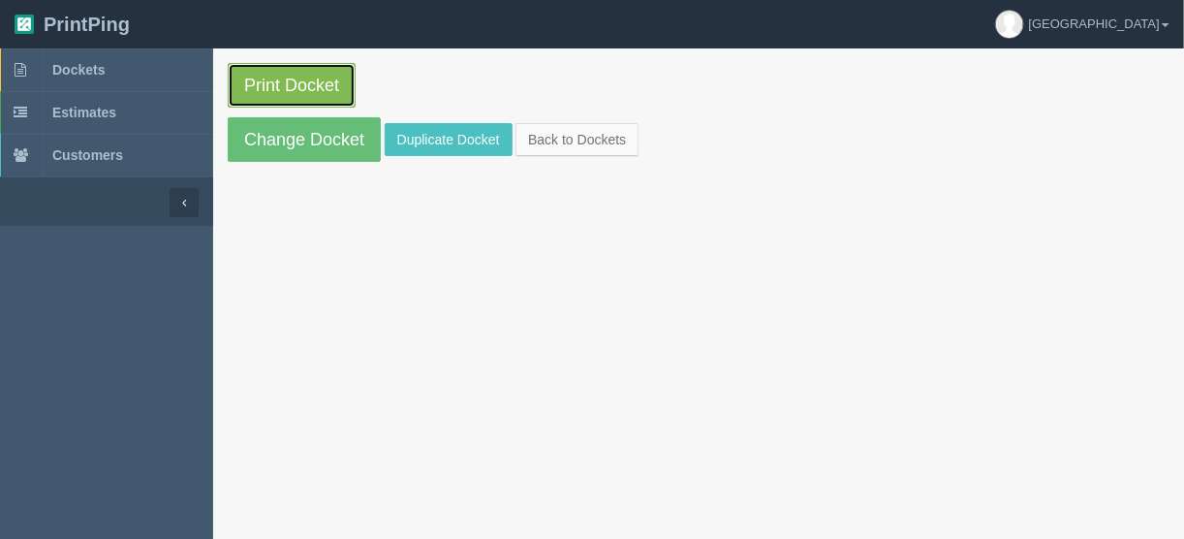
click at [261, 89] on link "Print Docket" at bounding box center [292, 85] width 128 height 45
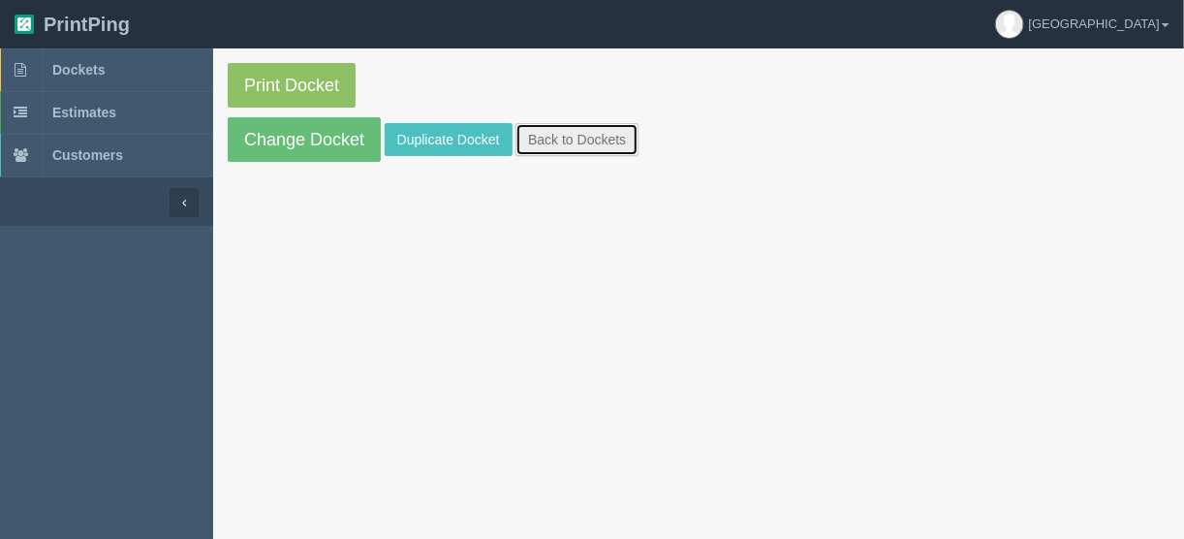
drag, startPoint x: 574, startPoint y: 146, endPoint x: 584, endPoint y: 142, distance: 10.4
click at [574, 146] on link "Back to Dockets" at bounding box center [576, 139] width 123 height 33
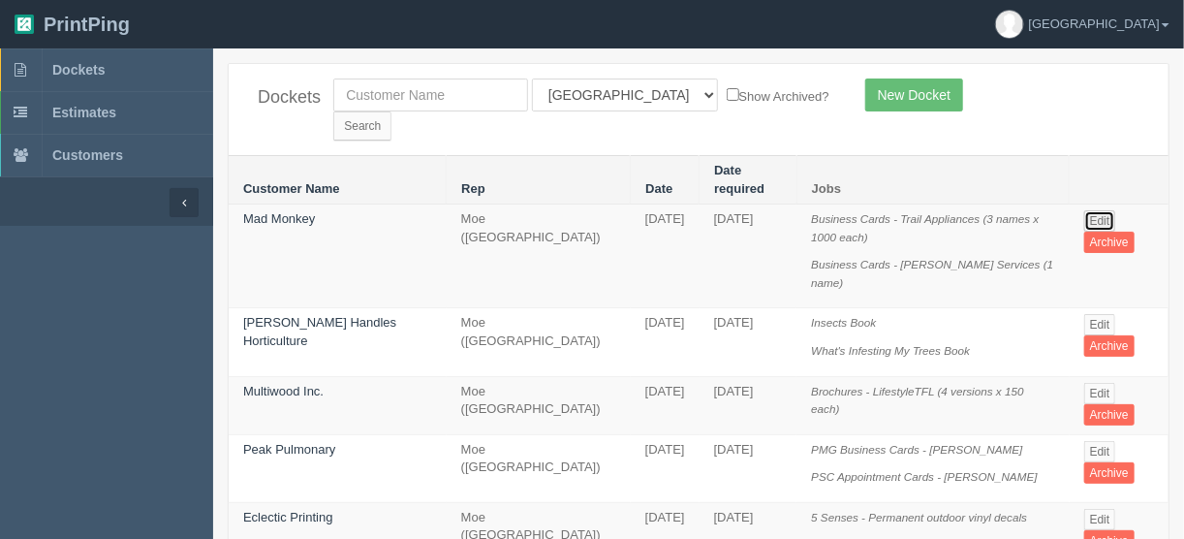
drag, startPoint x: 1094, startPoint y: 178, endPoint x: 1113, endPoint y: 180, distance: 18.5
click at [1093, 210] on link "Edit" at bounding box center [1100, 220] width 32 height 21
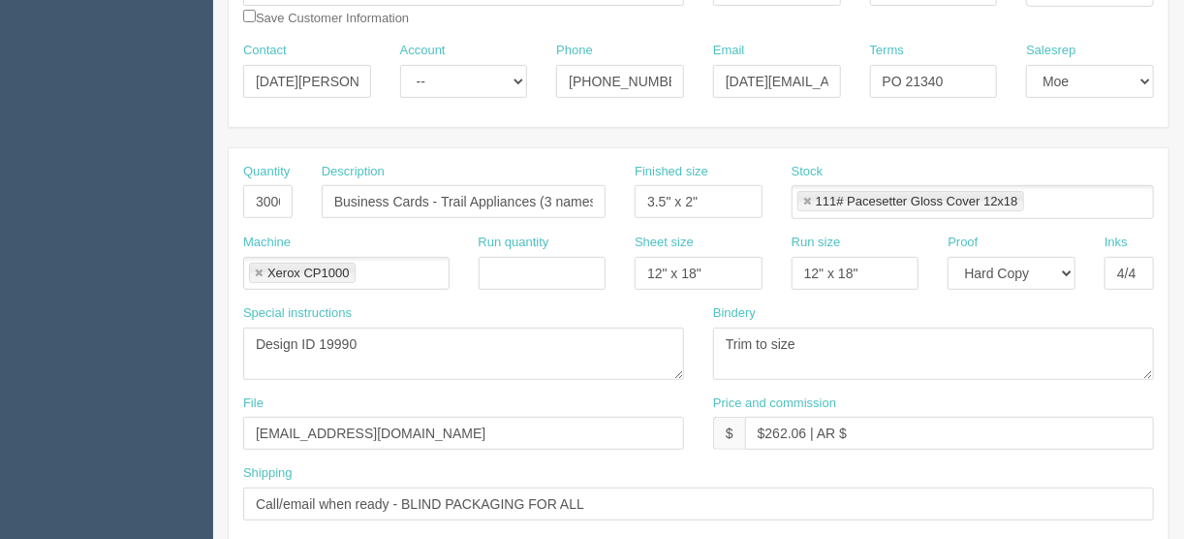
scroll to position [310, 0]
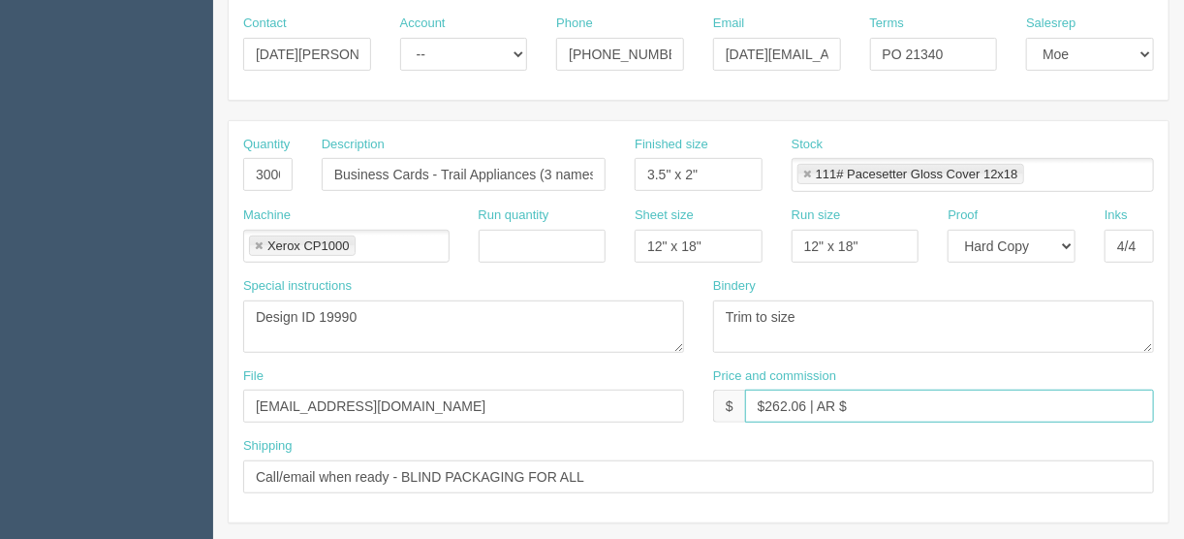
click at [850, 402] on input "$262.06 | AR $" at bounding box center [949, 405] width 409 height 33
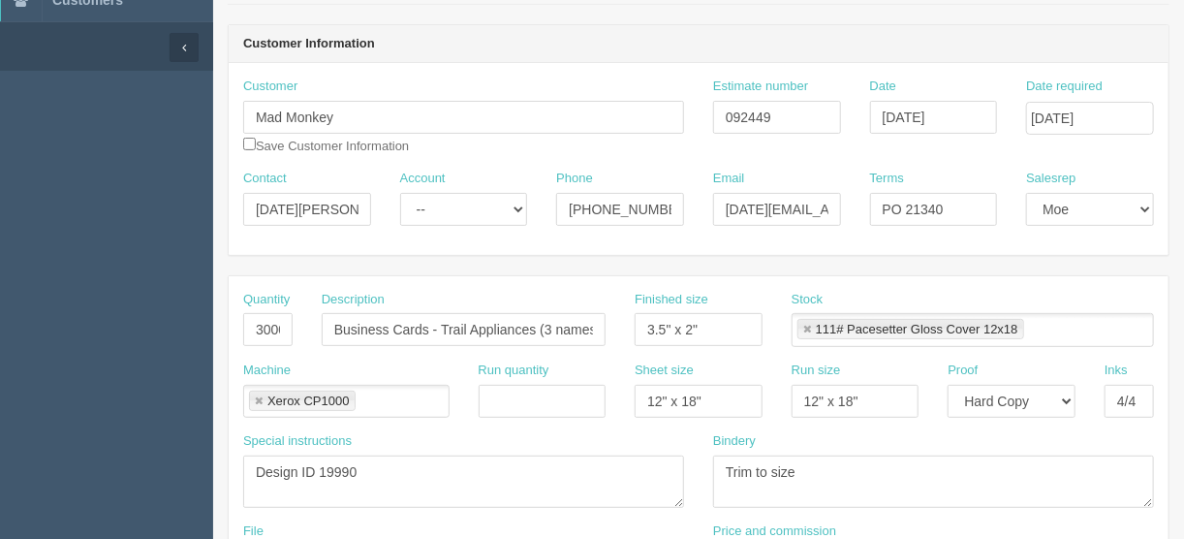
scroll to position [0, 0]
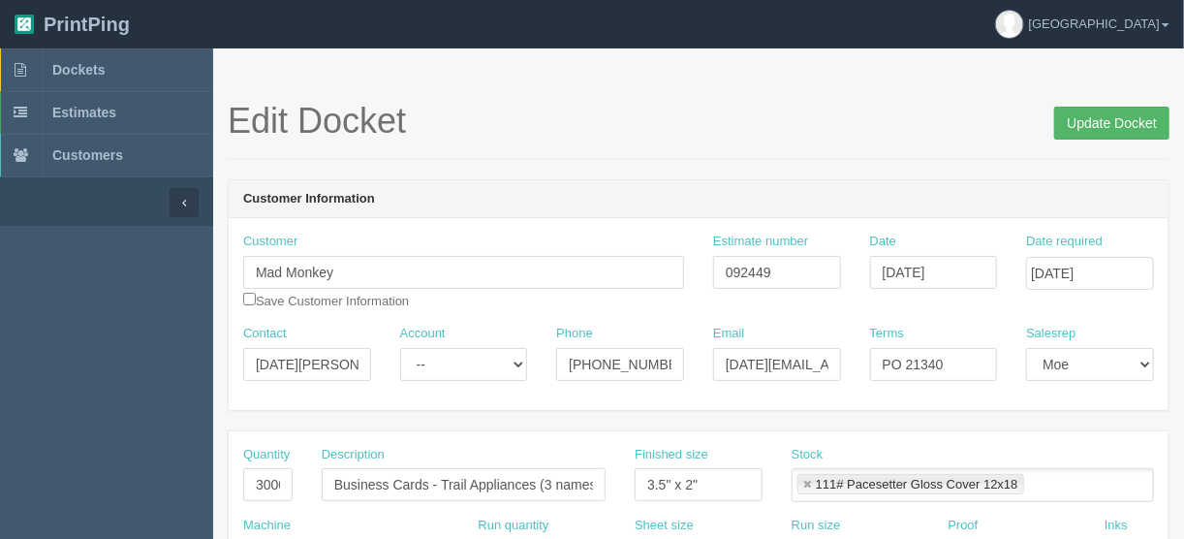
type input "$262.06 | AR $87.36"
drag, startPoint x: 1108, startPoint y: 121, endPoint x: 1093, endPoint y: 134, distance: 20.0
click at [1108, 121] on input "Update Docket" at bounding box center [1111, 123] width 115 height 33
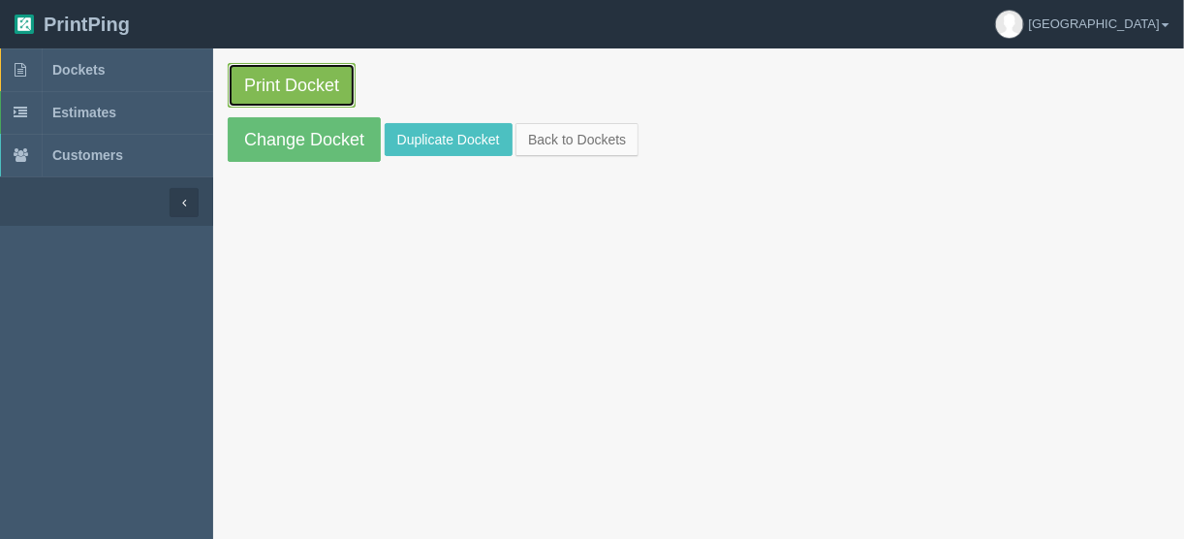
click at [291, 78] on link "Print Docket" at bounding box center [292, 85] width 128 height 45
